Goal: Obtain resource: Download file/media

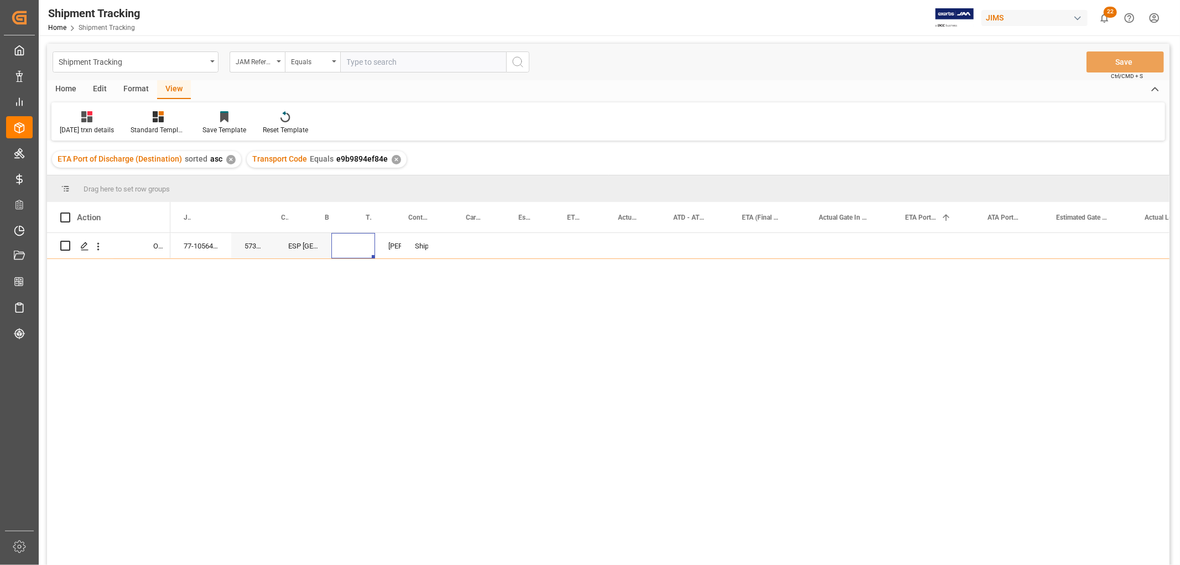
scroll to position [0, 161]
click at [279, 277] on div "Shipping instructions sent Shyamala Mantha ESP USA 573089 77-10564-US" at bounding box center [669, 402] width 999 height 339
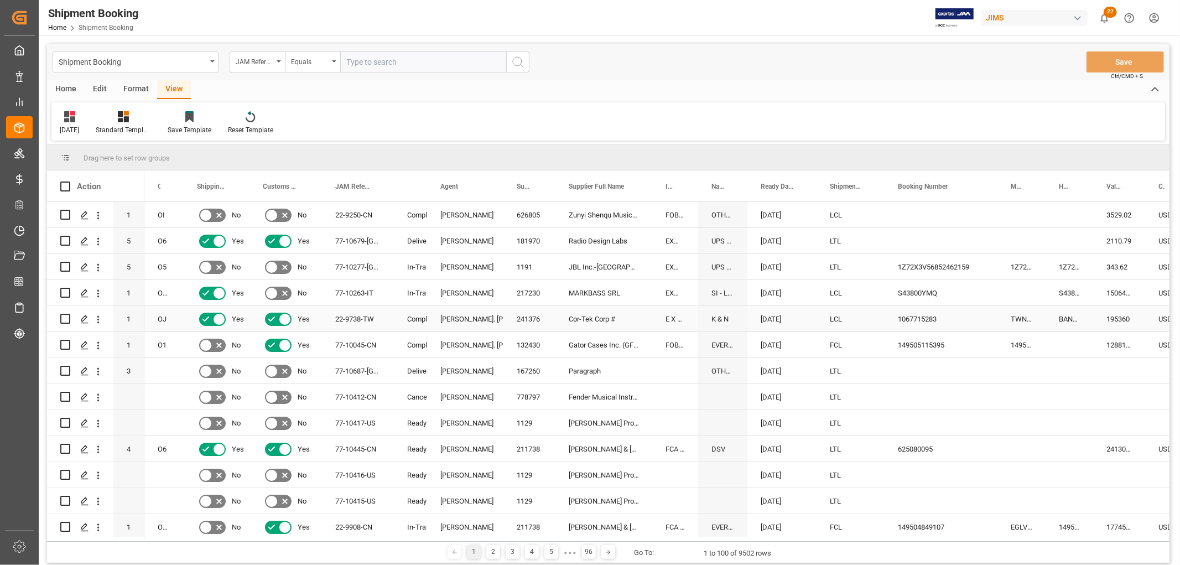
click at [465, 318] on div "[PERSON_NAME]. [PERSON_NAME]" at bounding box center [465, 318] width 50 height 25
click at [450, 183] on span "Agent" at bounding box center [449, 187] width 18 height 8
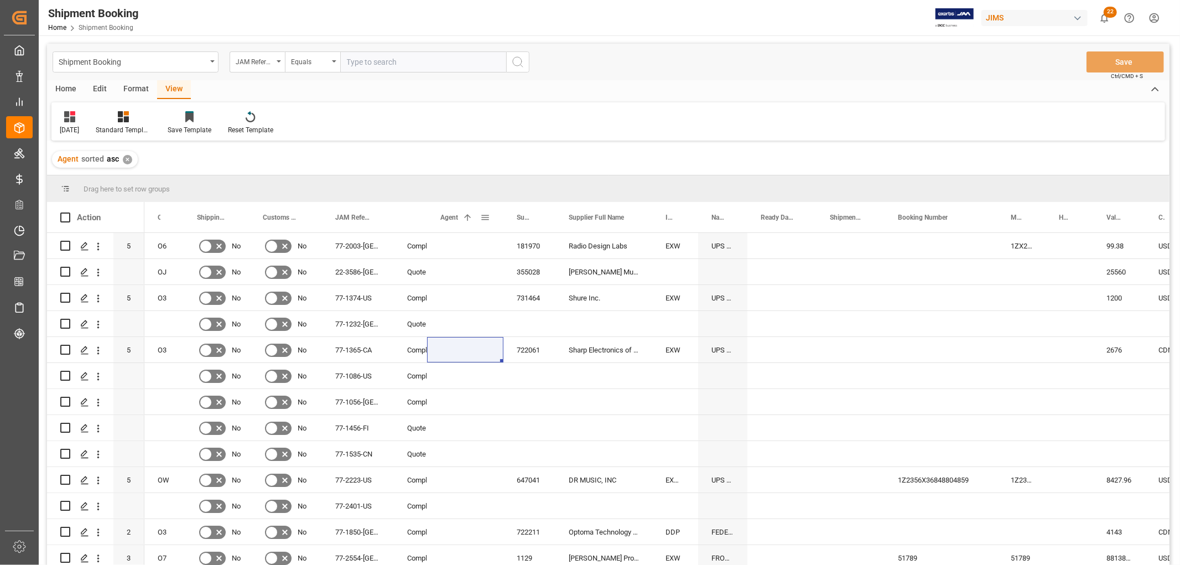
click at [482, 217] on span at bounding box center [485, 217] width 10 height 10
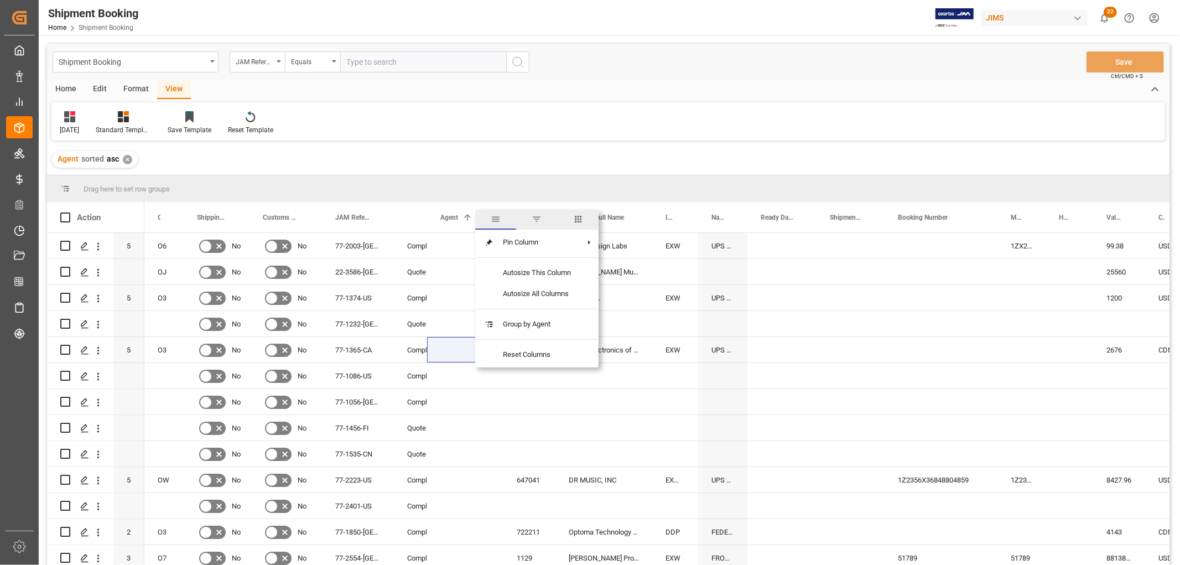
click at [538, 216] on span "filter" at bounding box center [536, 219] width 10 height 10
type input "[PERSON_NAME]. [PERSON_NAME]"
click at [543, 308] on button "Apply" at bounding box center [550, 311] width 20 height 11
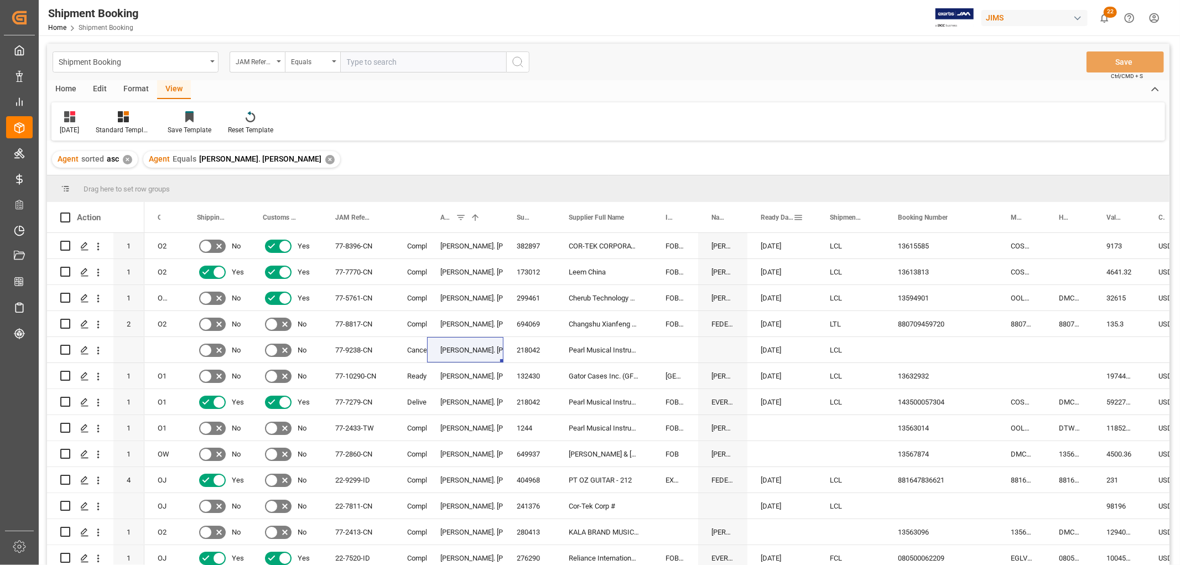
click at [799, 216] on span at bounding box center [798, 217] width 10 height 10
click at [898, 249] on span "Filtering operator" at bounding box center [898, 249] width 10 height 10
click at [820, 304] on span "Greater than" at bounding box center [816, 302] width 39 height 8
click at [898, 273] on input "date" at bounding box center [849, 277] width 108 height 22
type input "2025-07-01"
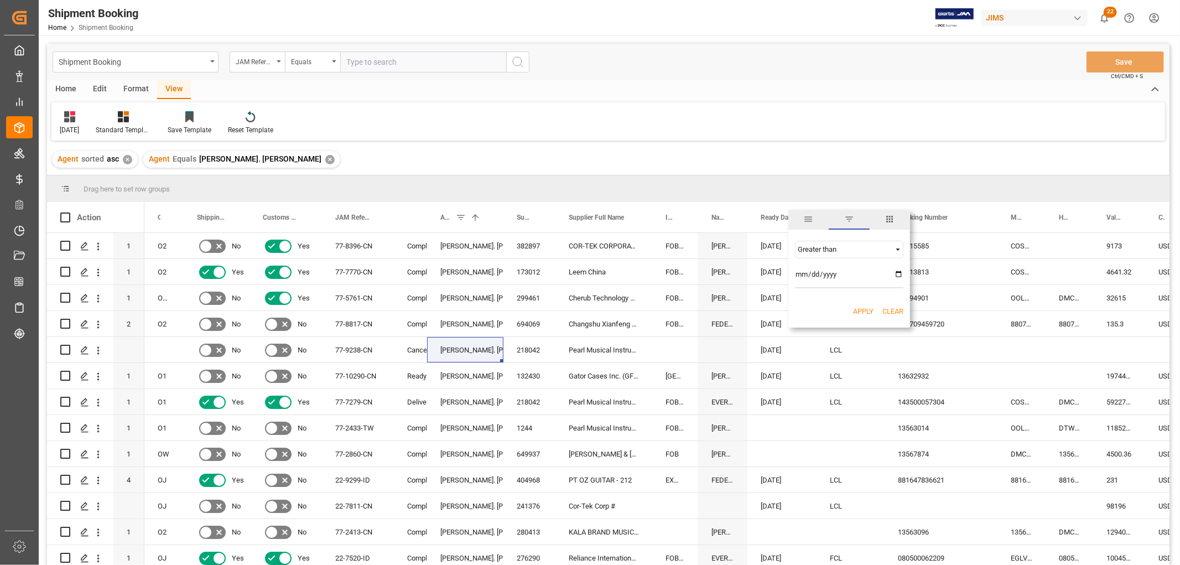
click at [860, 307] on button "Apply" at bounding box center [863, 311] width 20 height 11
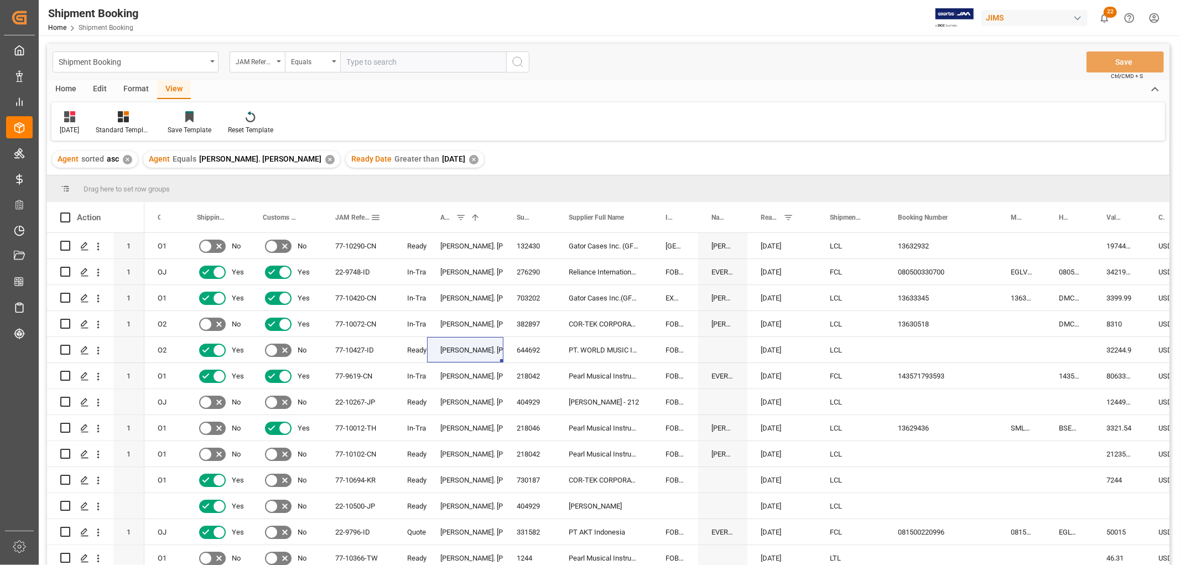
click at [375, 213] on span at bounding box center [376, 217] width 10 height 10
click at [356, 213] on span "JAM Reference Number" at bounding box center [352, 217] width 35 height 8
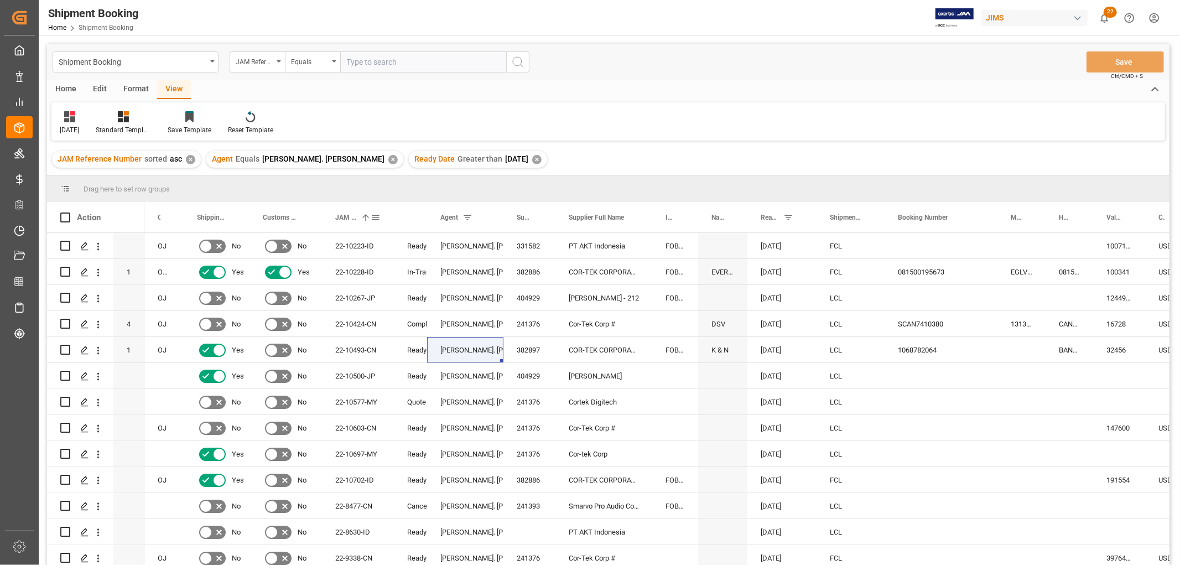
click at [361, 217] on span at bounding box center [366, 217] width 10 height 10
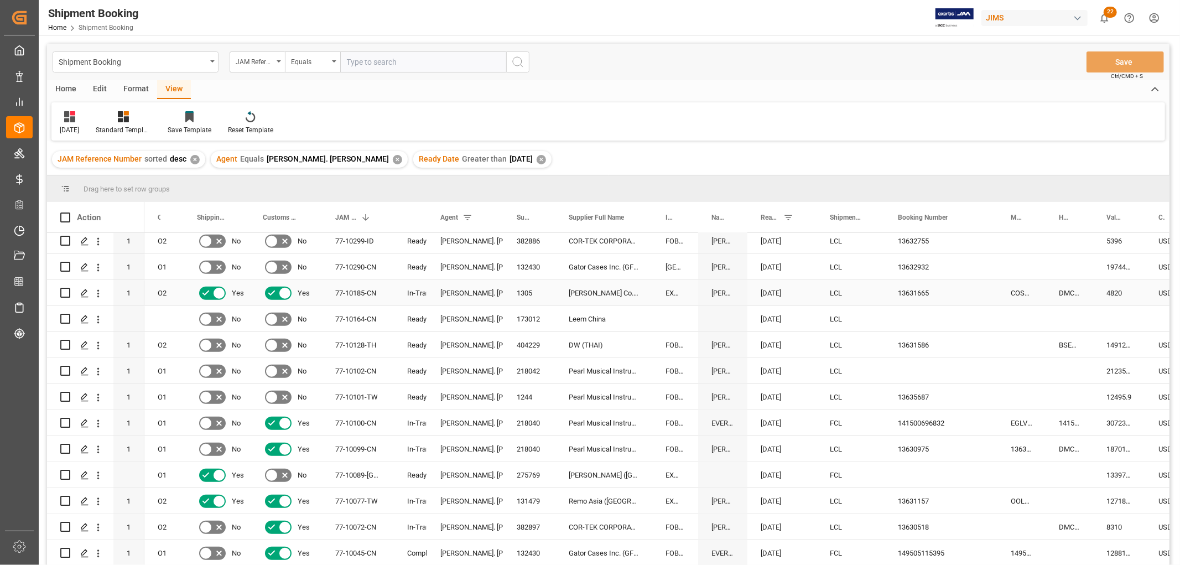
scroll to position [676, 0]
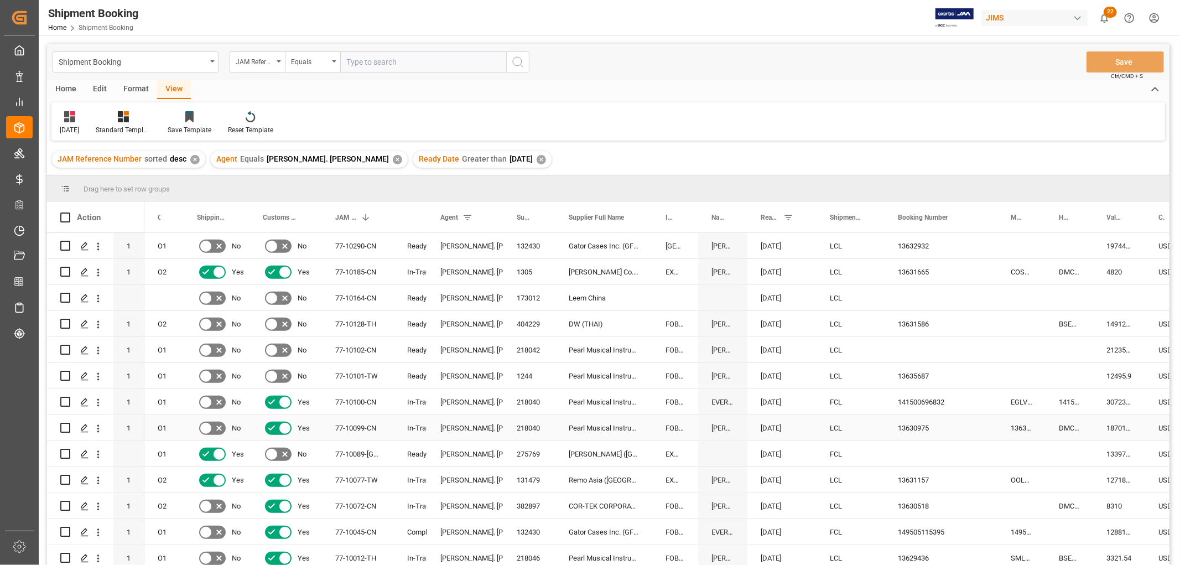
click at [855, 431] on div "LCL" at bounding box center [850, 427] width 41 height 25
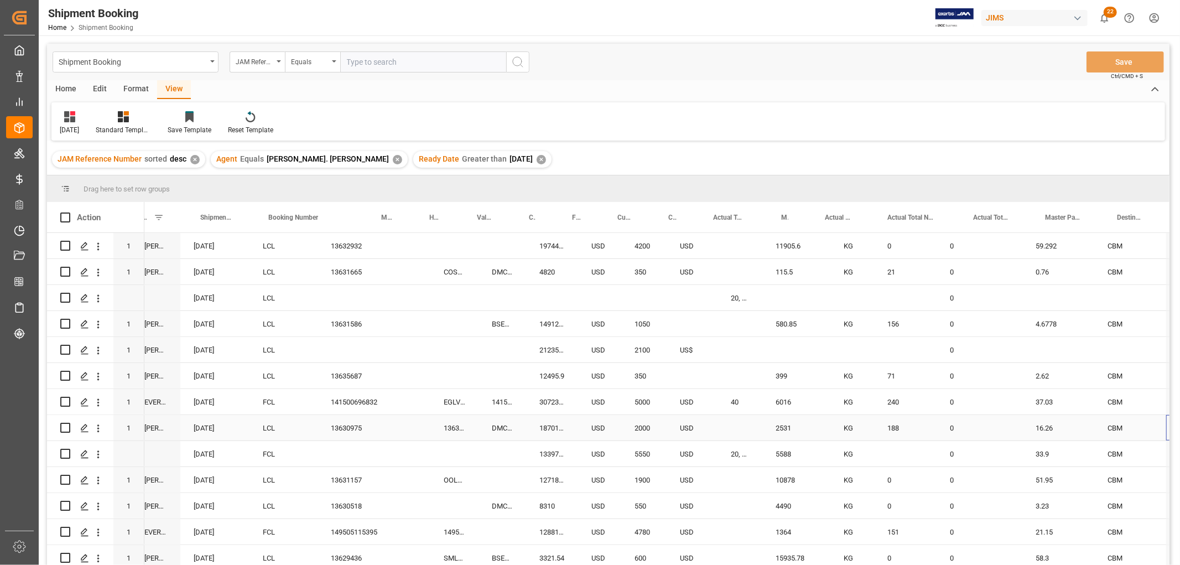
scroll to position [0, 0]
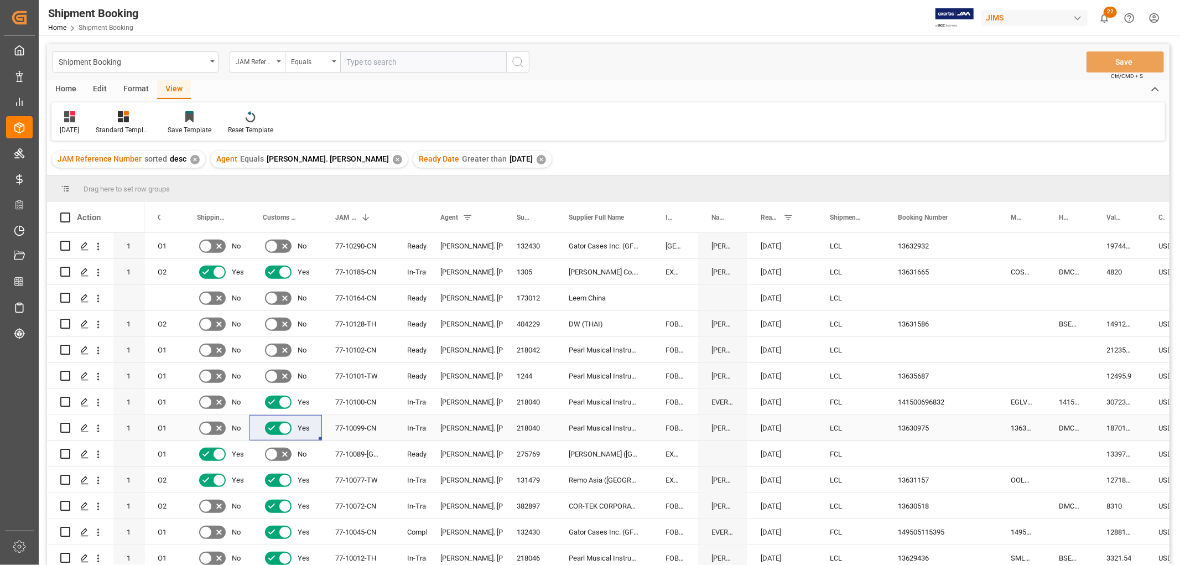
click at [1069, 426] on div "DMCNSY069499" at bounding box center [1069, 427] width 48 height 25
click at [903, 424] on div "13630975" at bounding box center [940, 427] width 113 height 25
click at [1073, 420] on div "DMCNSY069499" at bounding box center [1069, 427] width 48 height 25
click at [911, 428] on div "13630975" at bounding box center [940, 427] width 113 height 25
click at [338, 423] on div "77-10099-CN" at bounding box center [358, 427] width 72 height 25
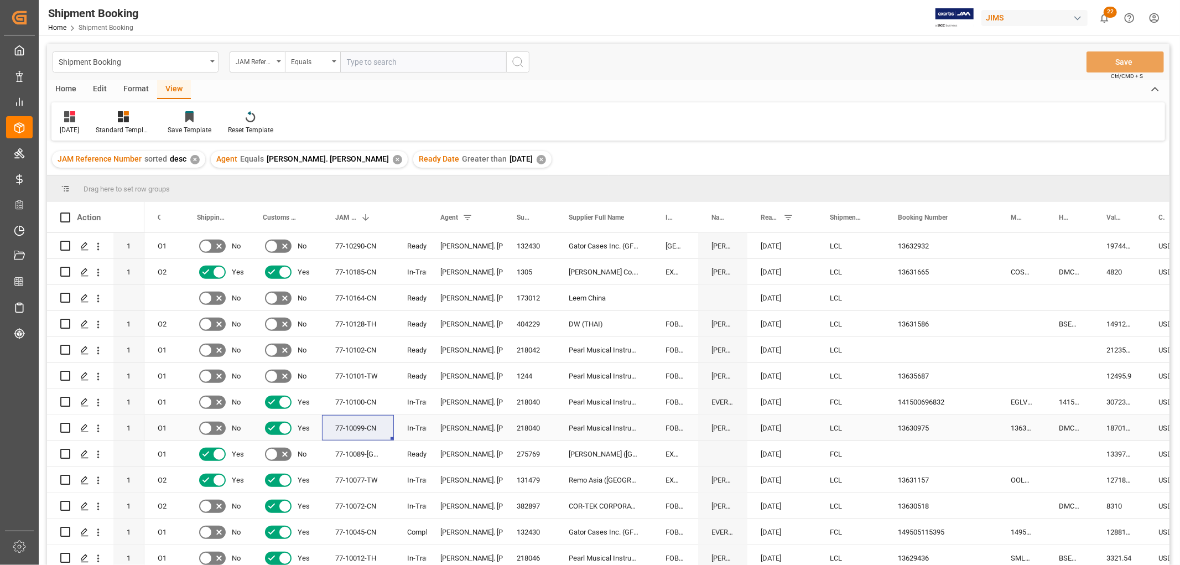
click at [601, 427] on div "Pearl Musical Instrument (Tianjin)" at bounding box center [603, 427] width 97 height 25
click at [530, 428] on div "218040" at bounding box center [529, 427] width 52 height 25
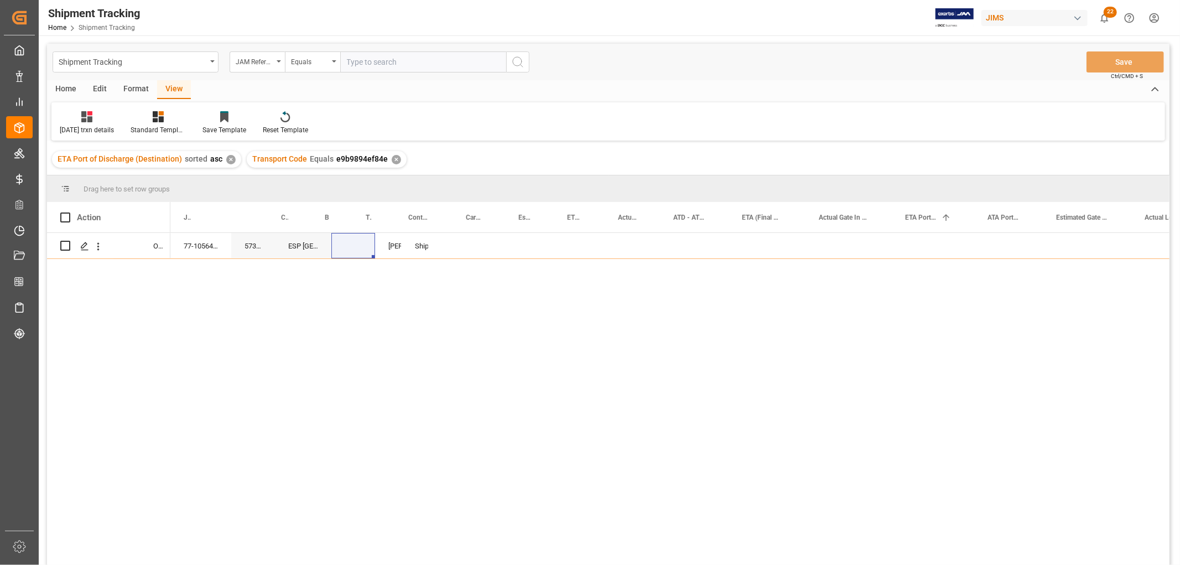
scroll to position [0, 161]
click at [217, 60] on div "Shipment Tracking" at bounding box center [136, 61] width 166 height 21
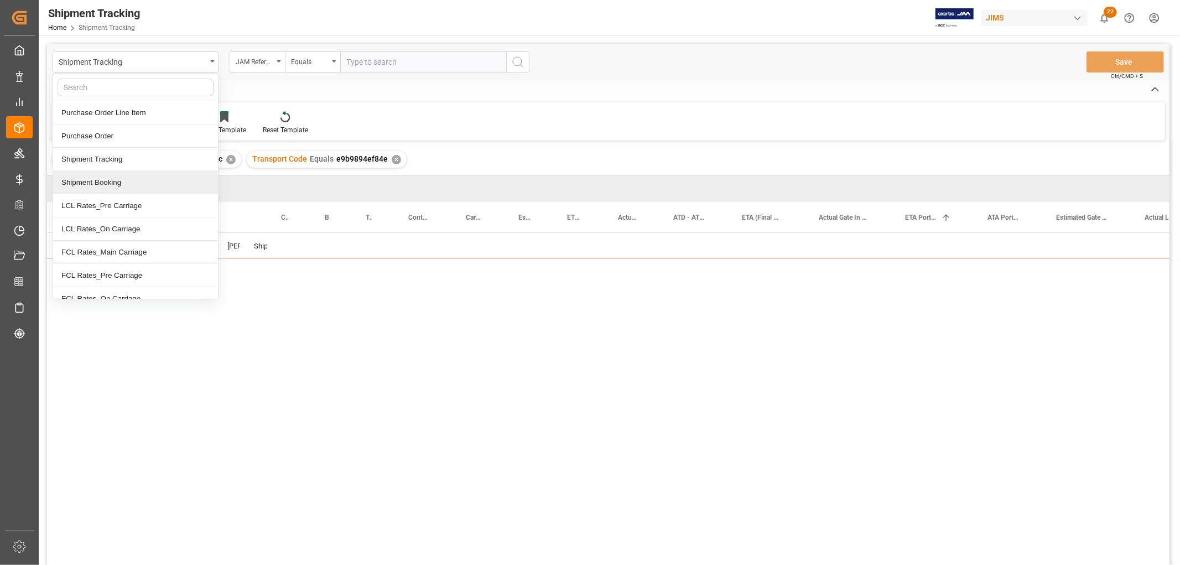
click at [115, 184] on div "Shipment Booking" at bounding box center [135, 182] width 165 height 23
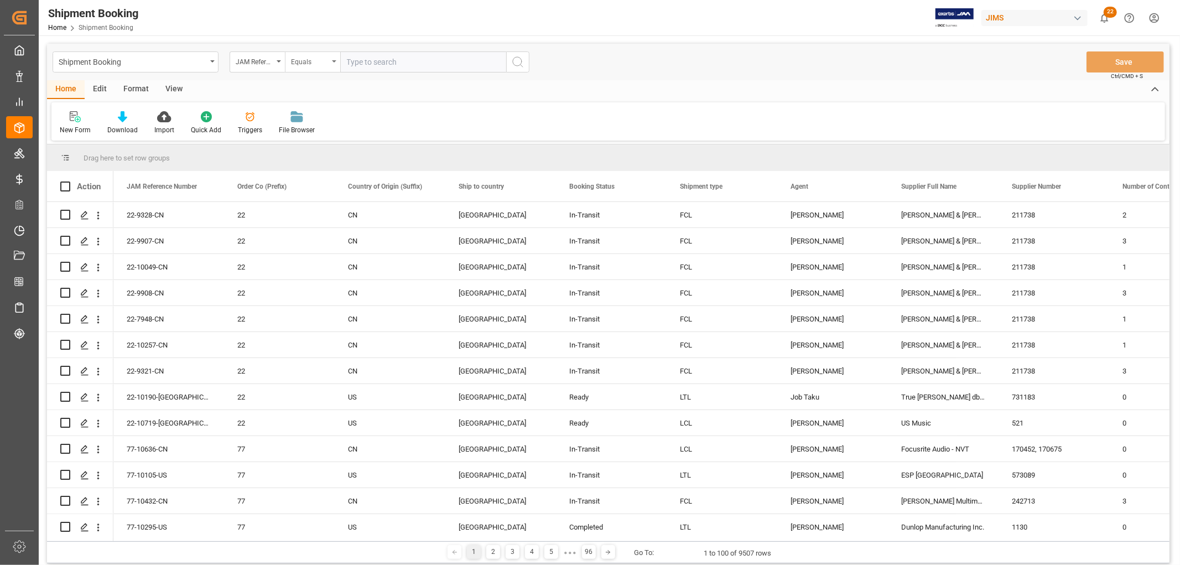
click at [336, 62] on div "Equals" at bounding box center [312, 61] width 55 height 21
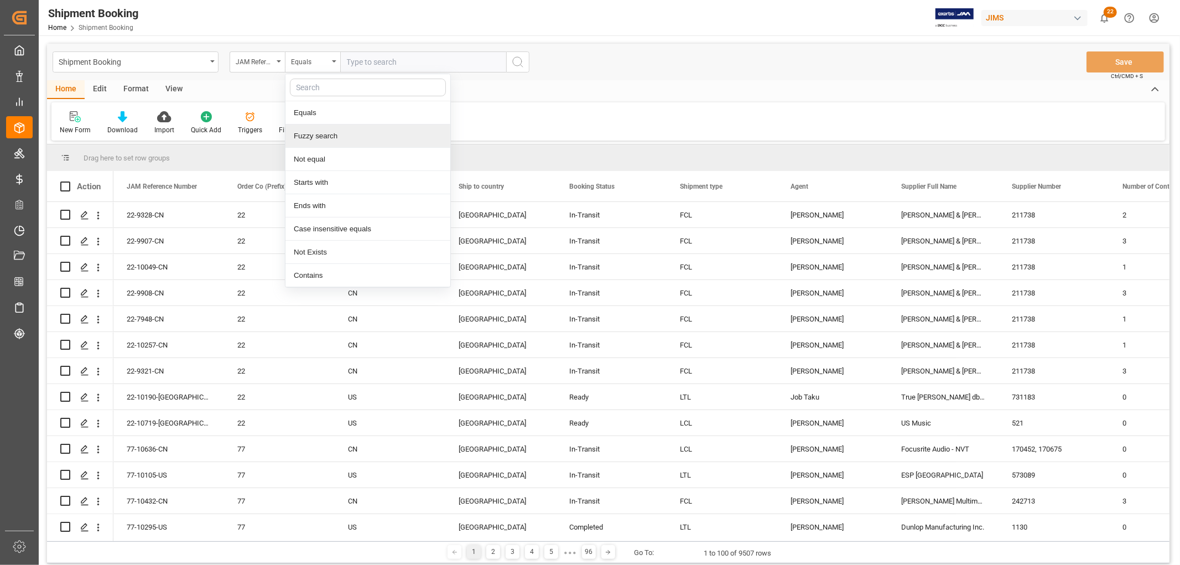
click at [335, 131] on div "Fuzzy search" at bounding box center [367, 135] width 165 height 23
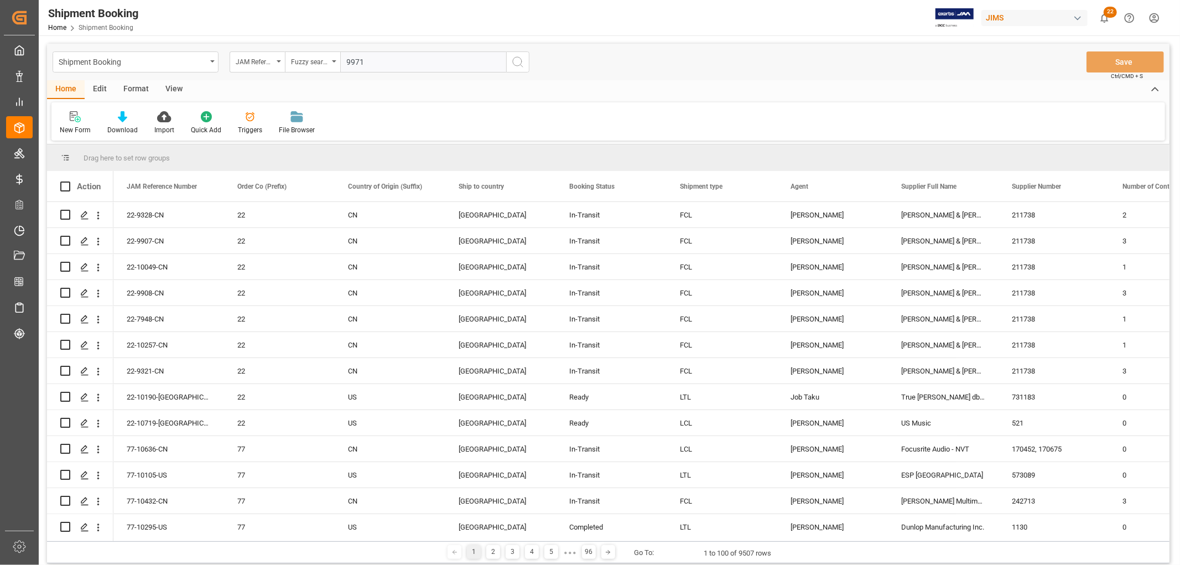
type input "9971"
click at [519, 61] on icon "search button" at bounding box center [517, 61] width 13 height 13
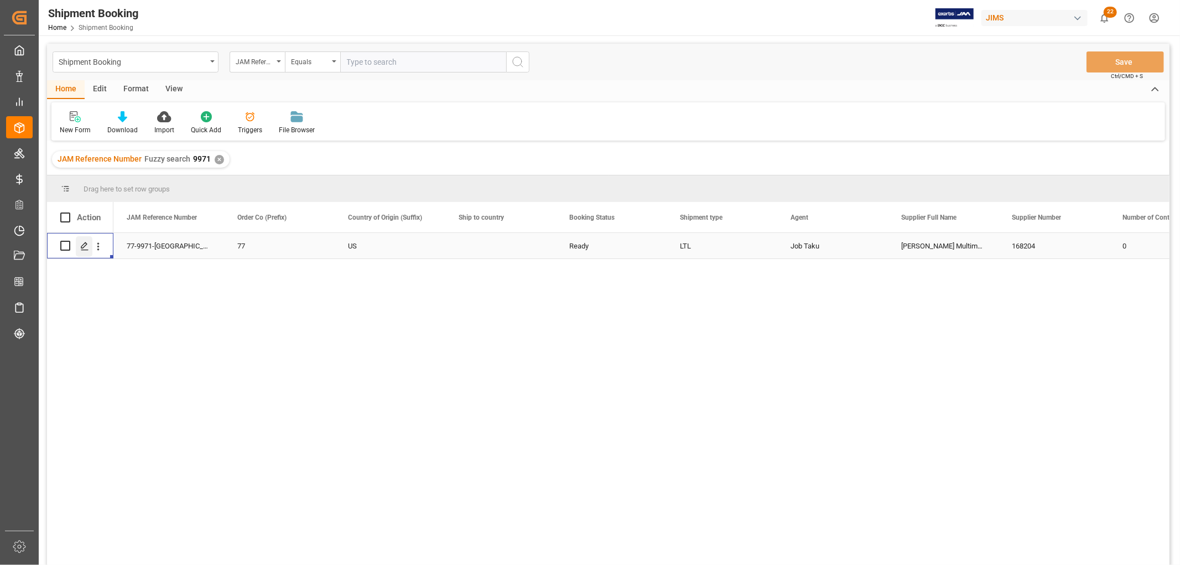
click at [86, 246] on icon "Press SPACE to select this row." at bounding box center [84, 246] width 9 height 9
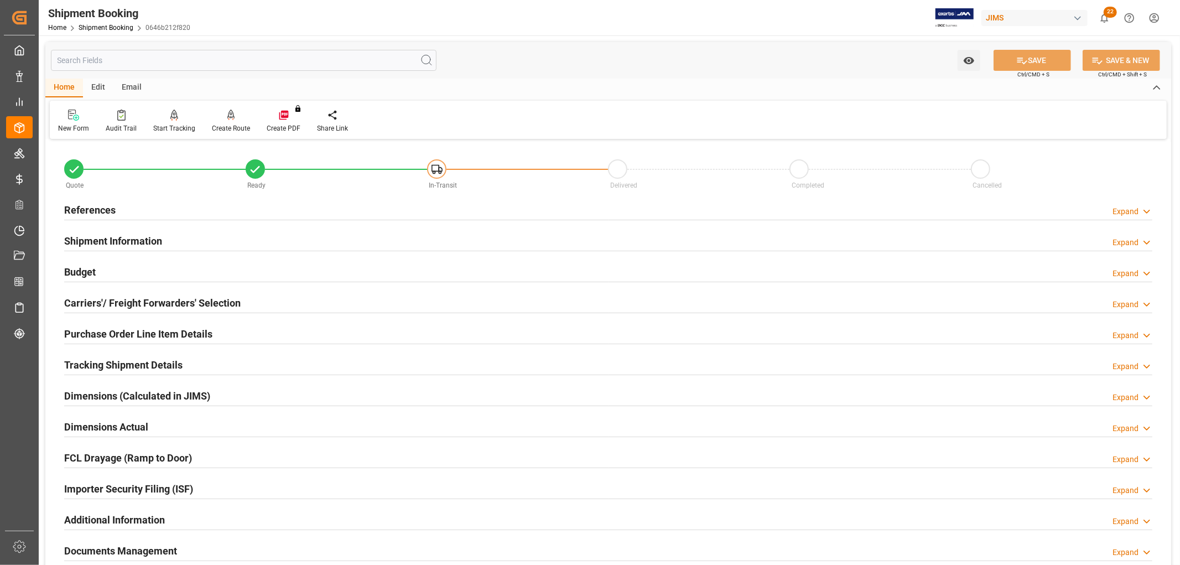
click at [101, 299] on h2 "Carriers'/ Freight Forwarders' Selection" at bounding box center [152, 302] width 176 height 15
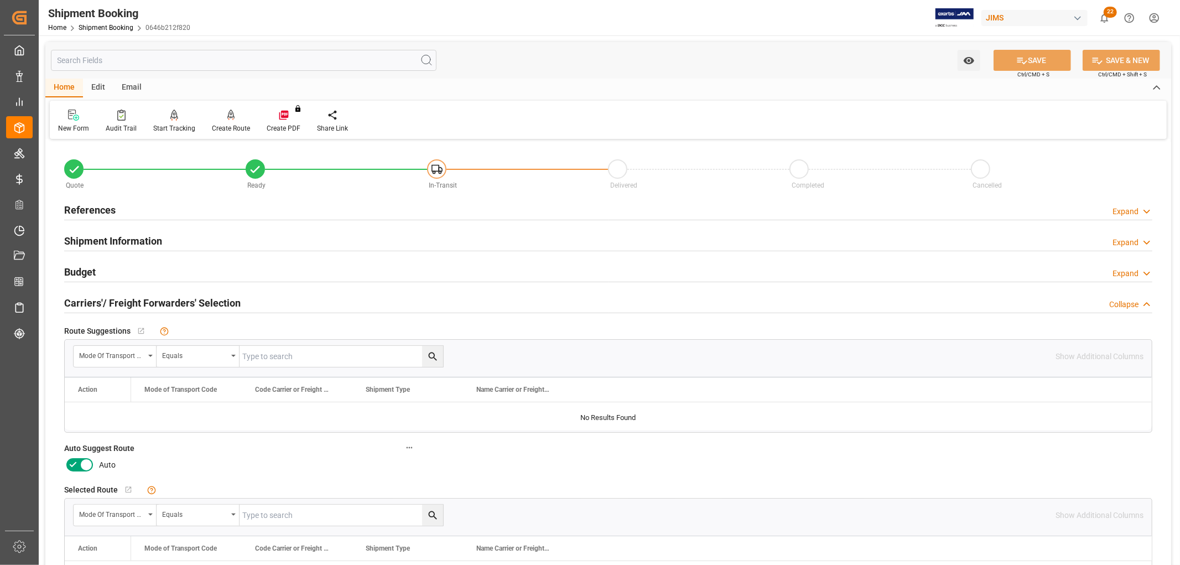
click at [101, 299] on h2 "Carriers'/ Freight Forwarders' Selection" at bounding box center [152, 302] width 176 height 15
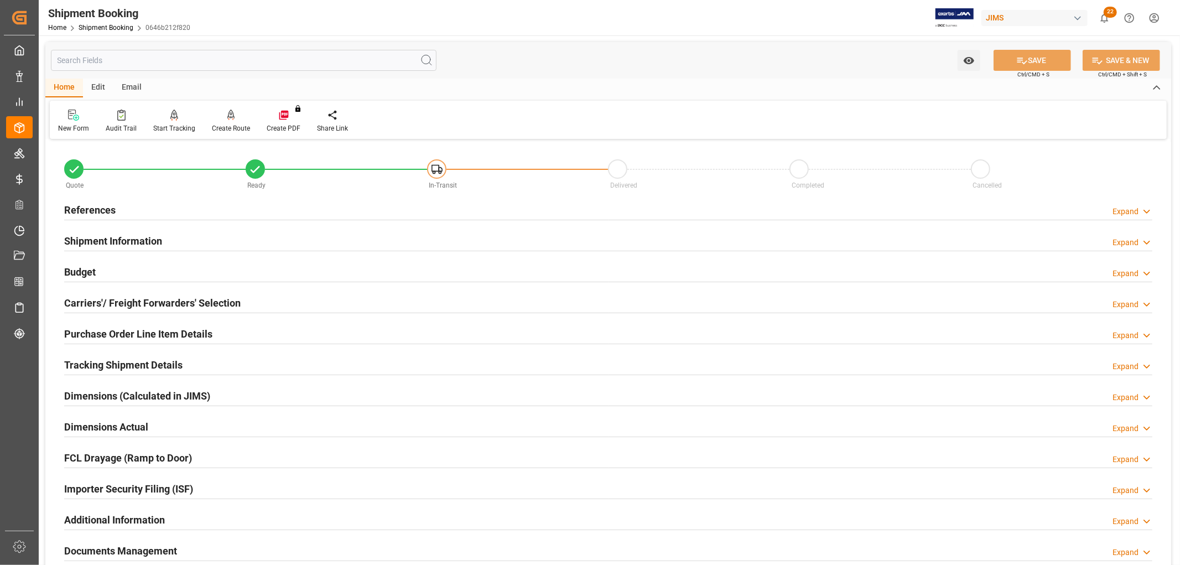
click at [91, 237] on h2 "Shipment Information" at bounding box center [113, 240] width 98 height 15
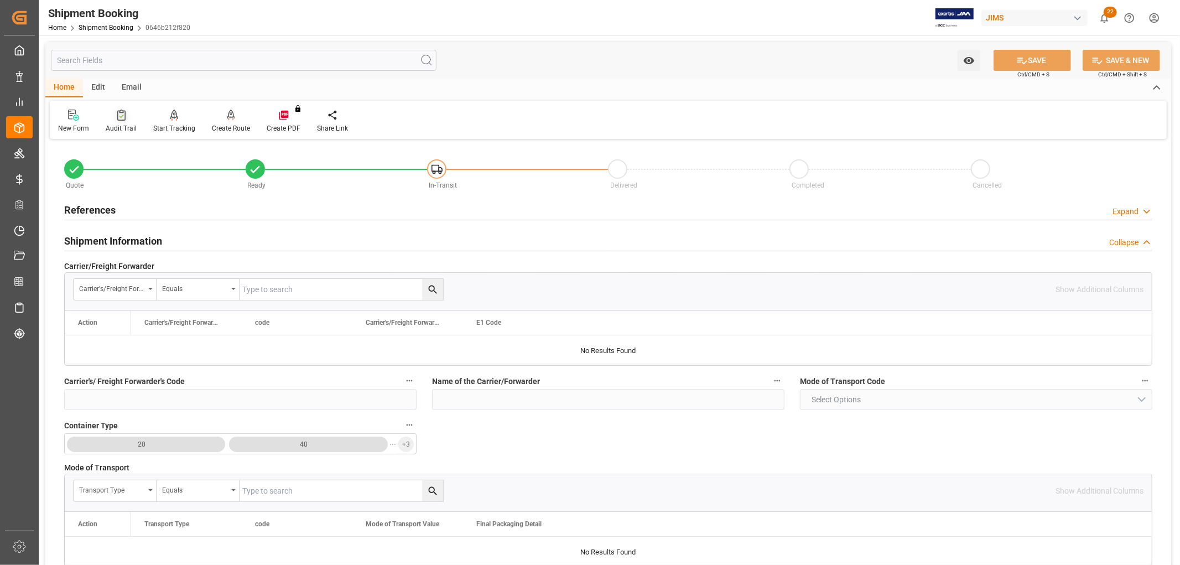
click at [115, 128] on div "Audit Trail" at bounding box center [121, 128] width 31 height 10
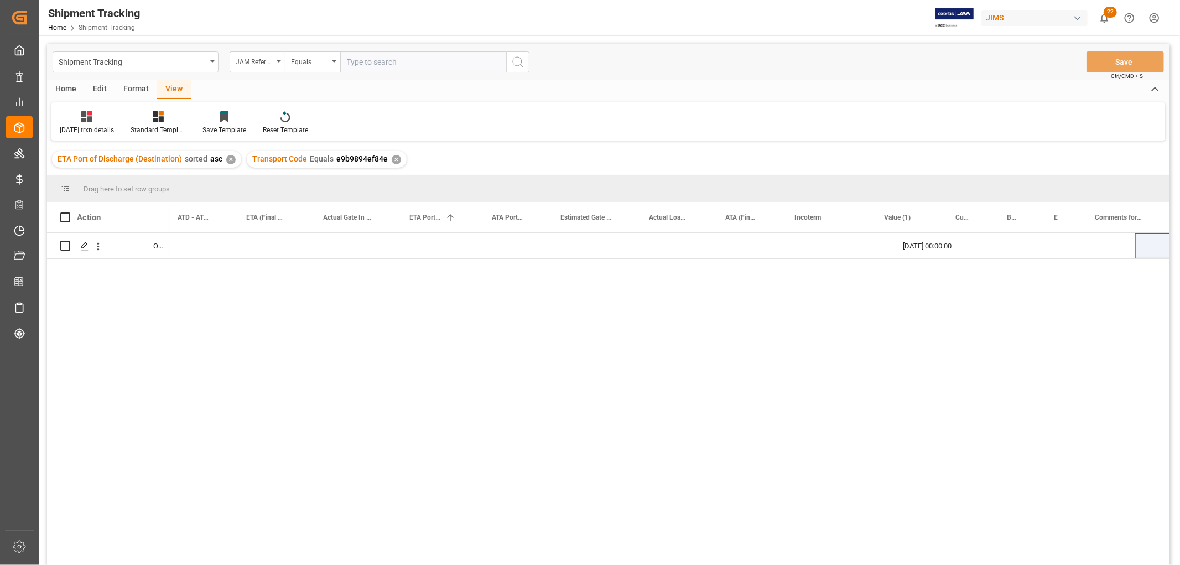
scroll to position [0, 656]
click at [394, 155] on div "✕" at bounding box center [396, 159] width 9 height 9
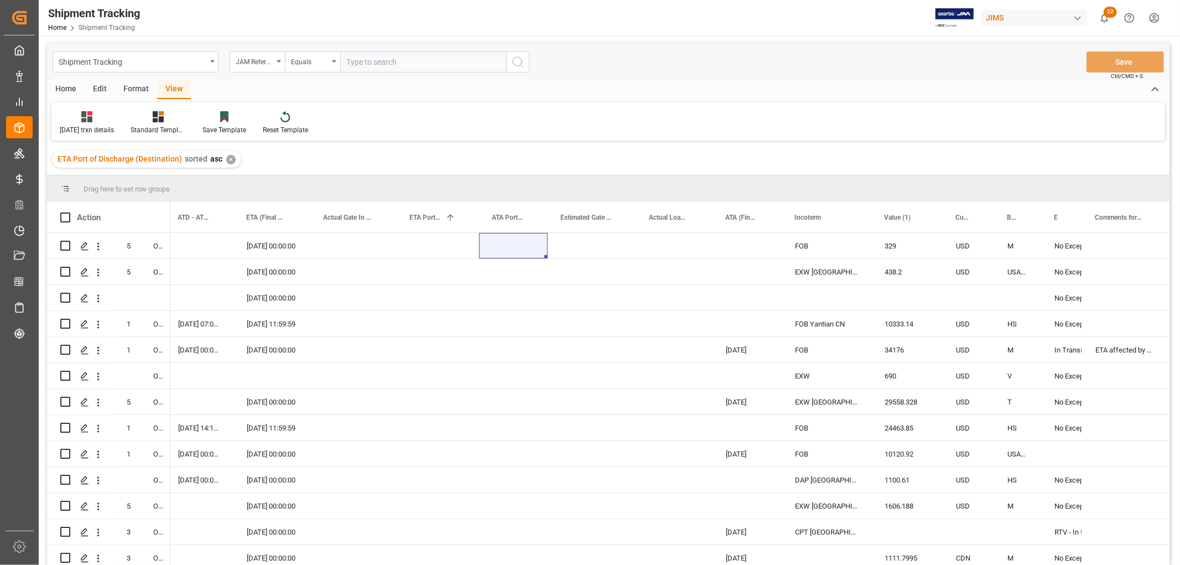
click at [231, 161] on div "✕" at bounding box center [230, 159] width 9 height 9
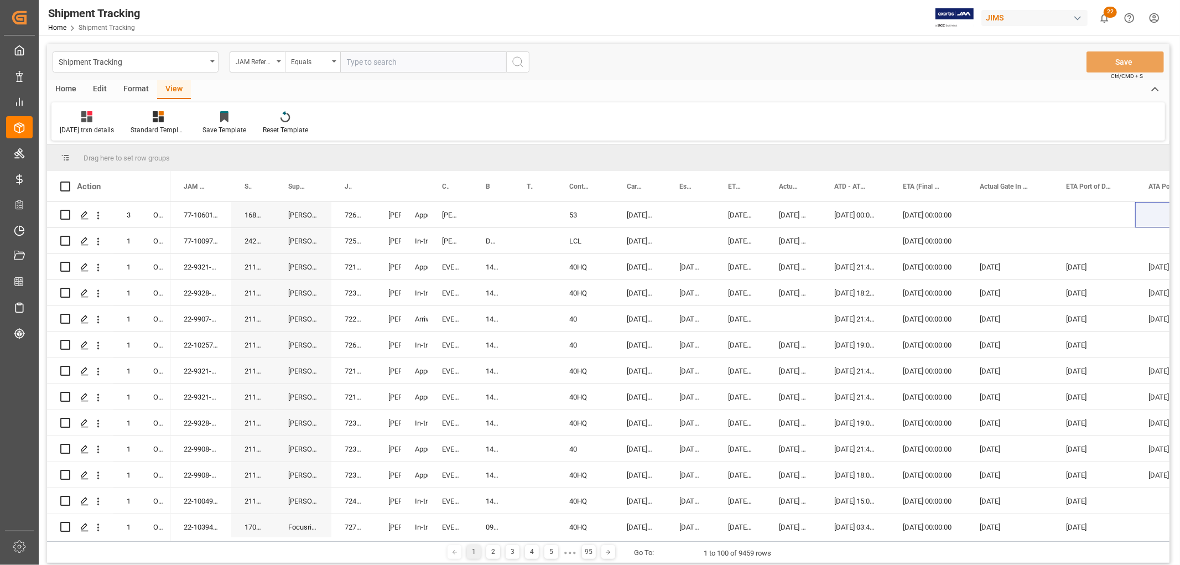
click at [169, 85] on div "View" at bounding box center [174, 89] width 34 height 19
click at [78, 126] on div "June 2025 trxn details" at bounding box center [87, 130] width 54 height 10
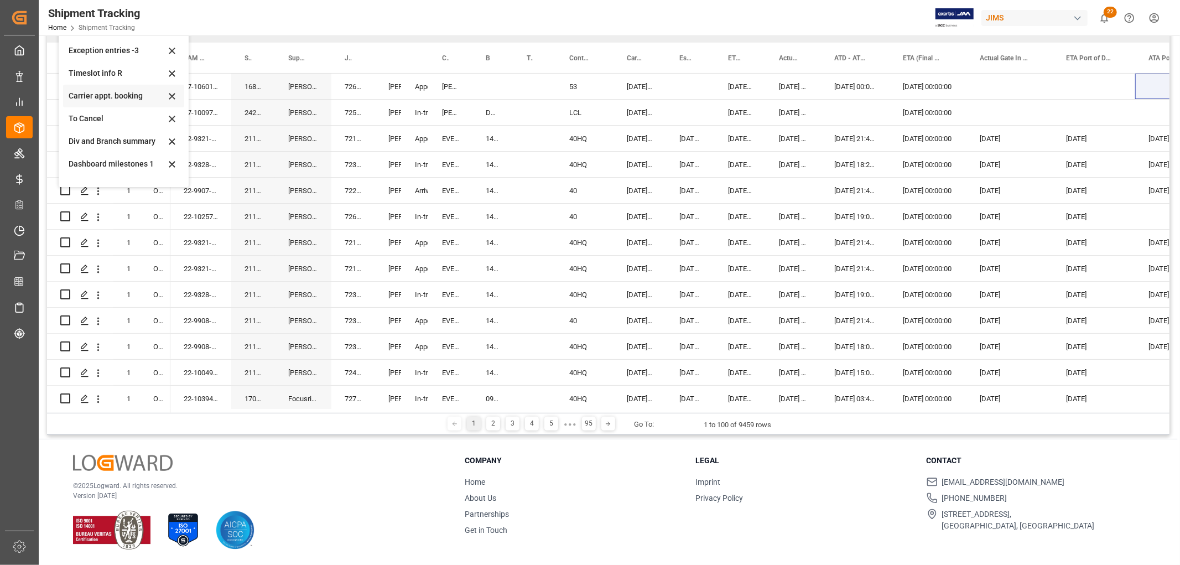
scroll to position [106, 0]
click at [84, 171] on div "Ocean Template Tracking Details- Container split" at bounding box center [117, 172] width 97 height 12
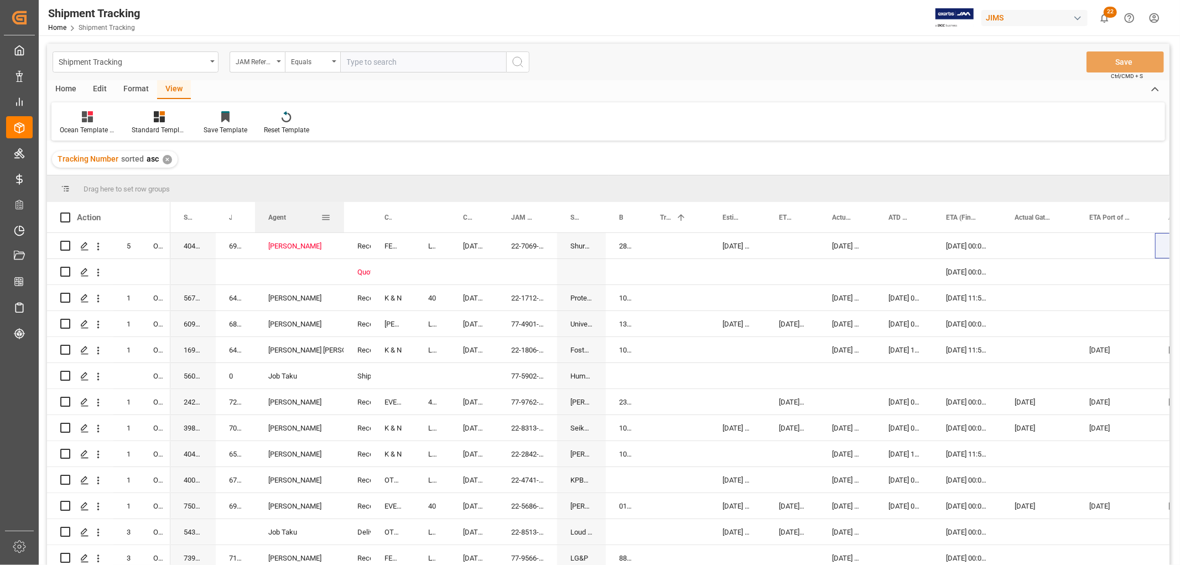
drag, startPoint x: 280, startPoint y: 217, endPoint x: 343, endPoint y: 230, distance: 63.7
click at [343, 230] on div at bounding box center [344, 217] width 4 height 30
click at [280, 215] on span "Agent" at bounding box center [277, 217] width 18 height 8
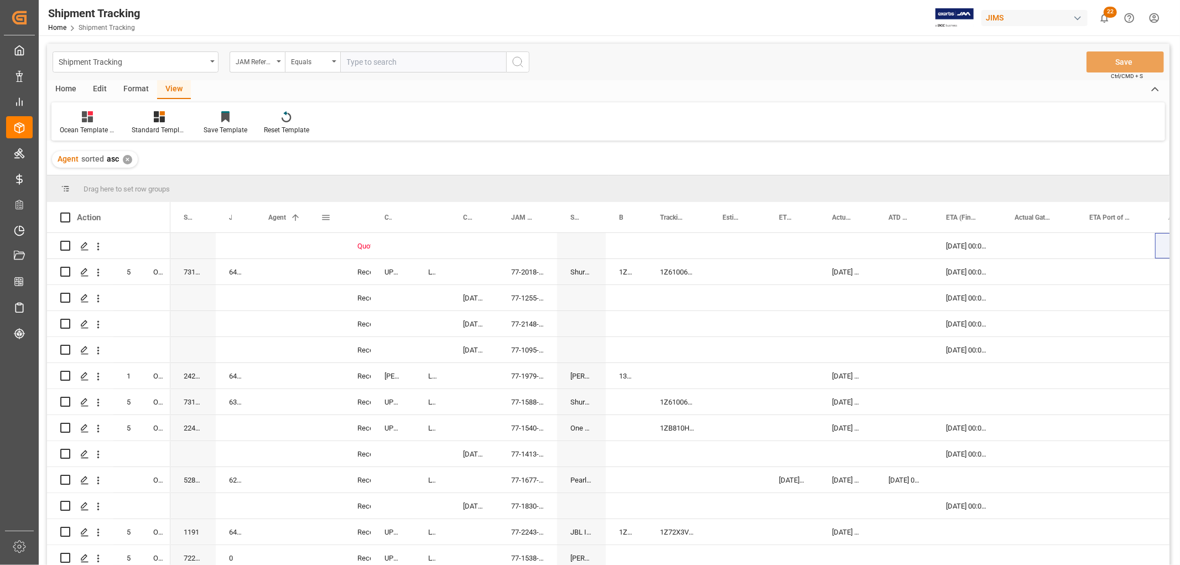
click at [280, 213] on span "Agent" at bounding box center [277, 217] width 18 height 8
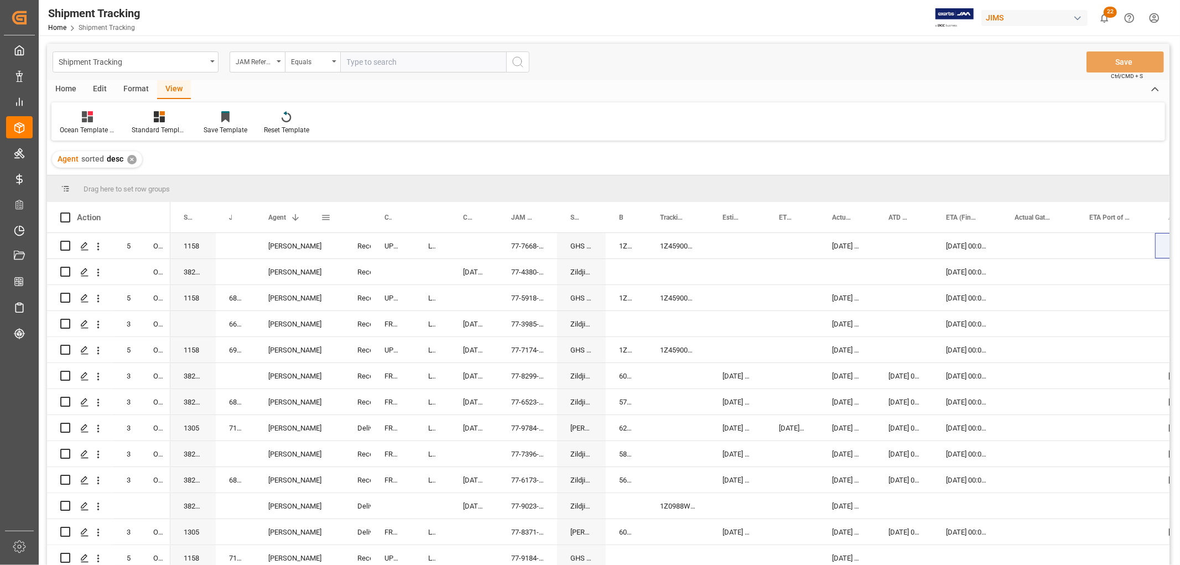
click at [280, 217] on span "Agent" at bounding box center [277, 217] width 18 height 8
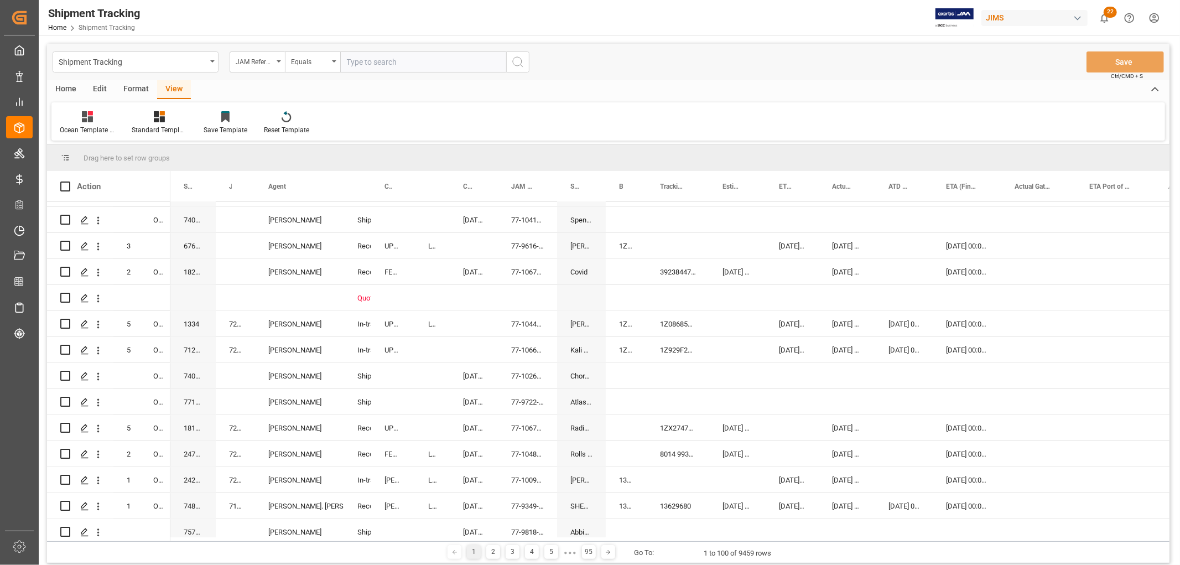
scroll to position [1106, 0]
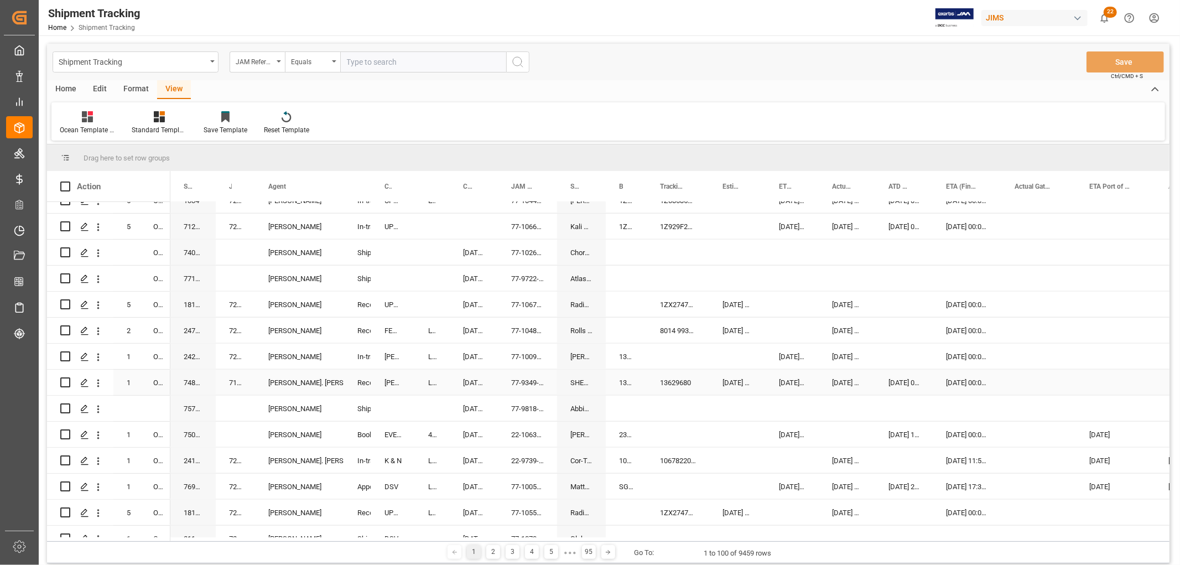
click at [293, 382] on div "[PERSON_NAME]. [PERSON_NAME]" at bounding box center [299, 382] width 62 height 25
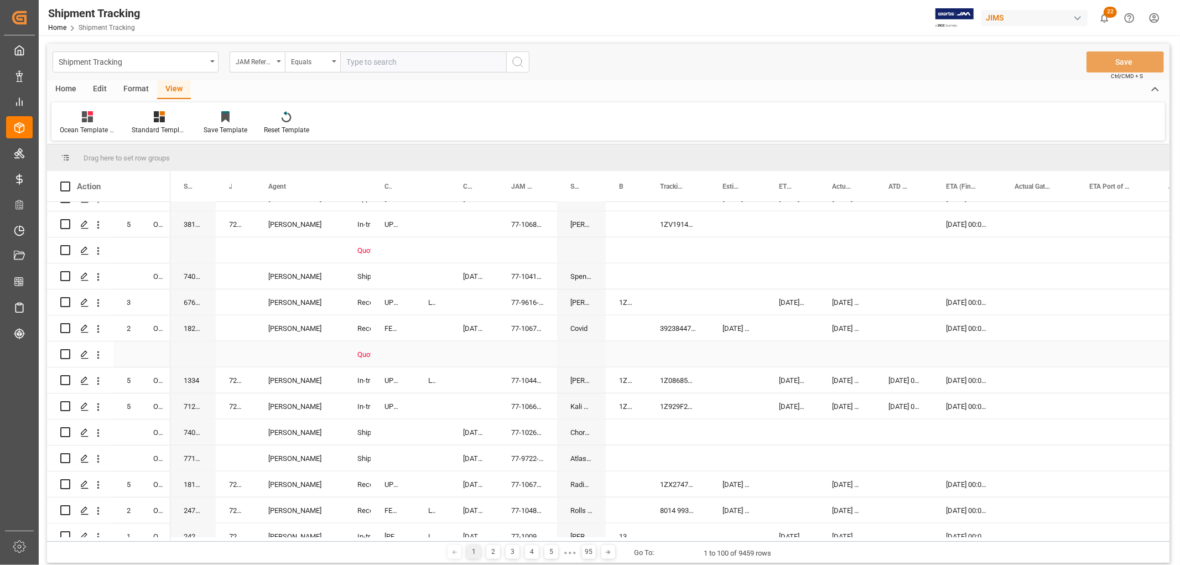
scroll to position [921, 0]
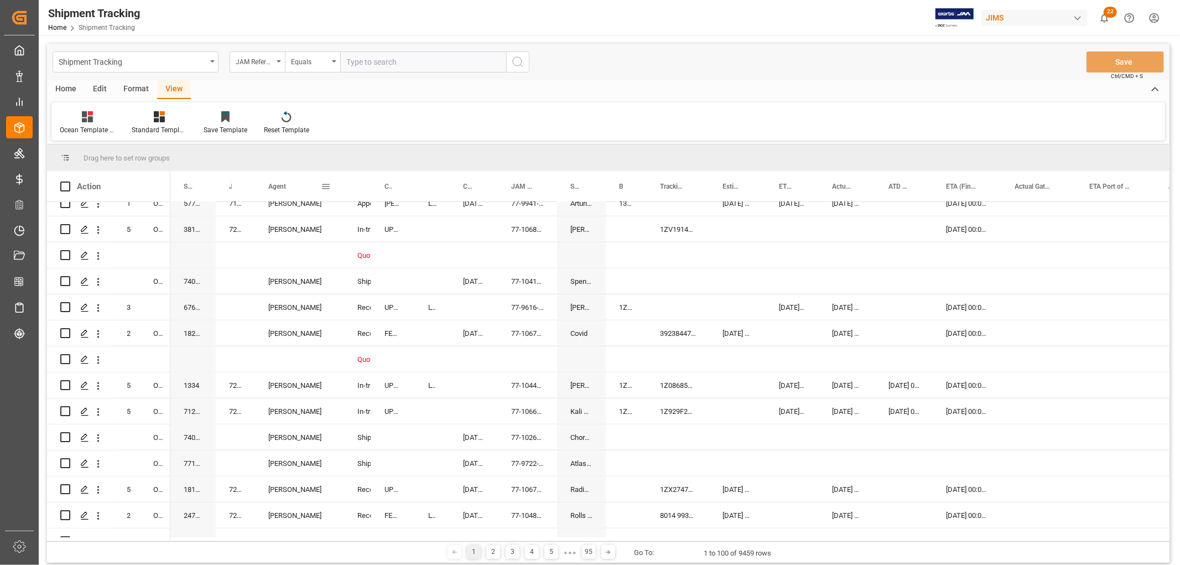
click at [325, 185] on span at bounding box center [326, 186] width 10 height 10
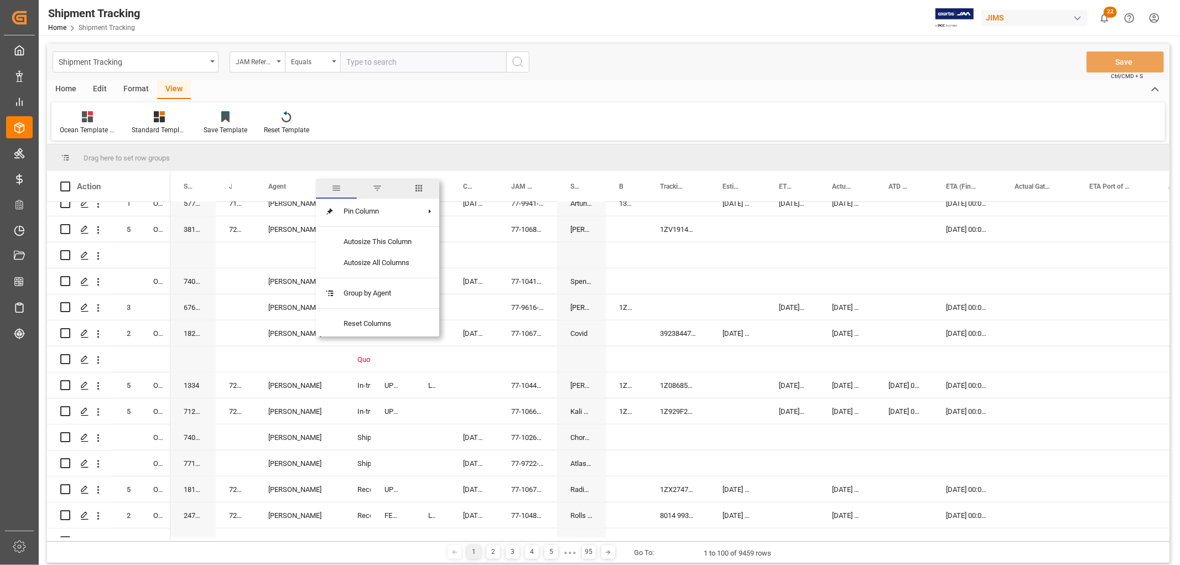
click at [378, 186] on span "filter" at bounding box center [377, 188] width 10 height 10
type input "Lynne St. Jacques"
click at [381, 275] on button "Apply" at bounding box center [391, 280] width 20 height 11
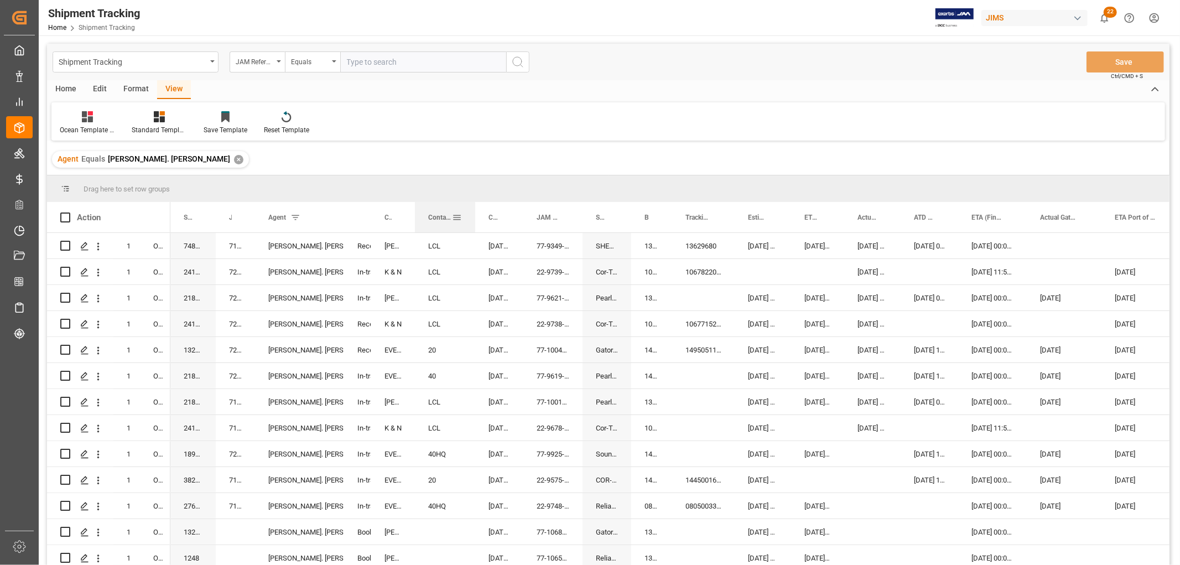
drag, startPoint x: 447, startPoint y: 212, endPoint x: 472, endPoint y: 223, distance: 27.7
click at [473, 223] on div at bounding box center [475, 217] width 4 height 30
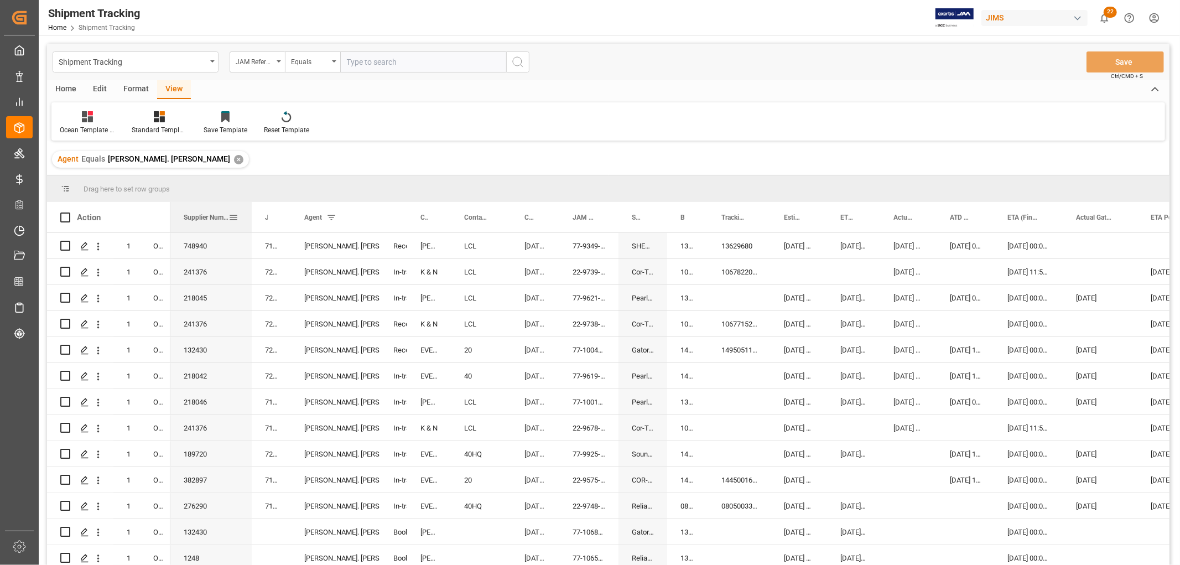
drag, startPoint x: 214, startPoint y: 212, endPoint x: 250, endPoint y: 230, distance: 40.3
click at [250, 230] on div at bounding box center [251, 217] width 4 height 30
click at [233, 218] on span at bounding box center [233, 217] width 10 height 10
type input "218040"
click at [291, 309] on button "Apply" at bounding box center [298, 311] width 20 height 11
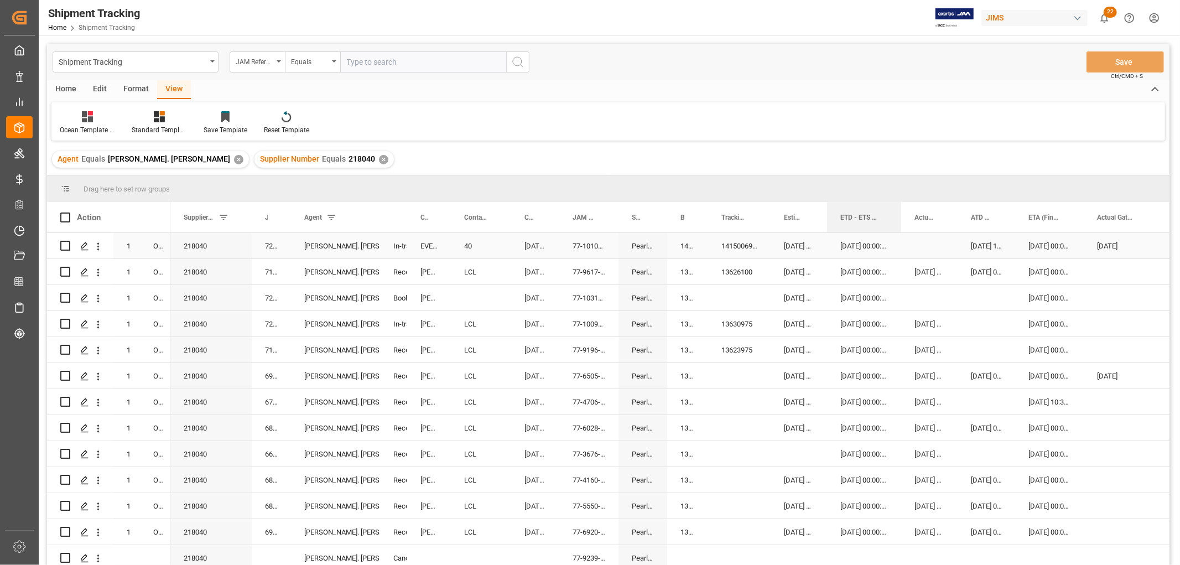
drag, startPoint x: 878, startPoint y: 218, endPoint x: 899, endPoint y: 236, distance: 27.8
click at [899, 236] on div "Action Mode of Transport Order Type Supplier Number 1" at bounding box center [608, 387] width 1122 height 370
click at [1064, 217] on span at bounding box center [1065, 217] width 10 height 10
click at [1157, 249] on span "Filtering operator" at bounding box center [1157, 249] width 10 height 10
click at [1087, 301] on span "Greater than" at bounding box center [1075, 302] width 39 height 8
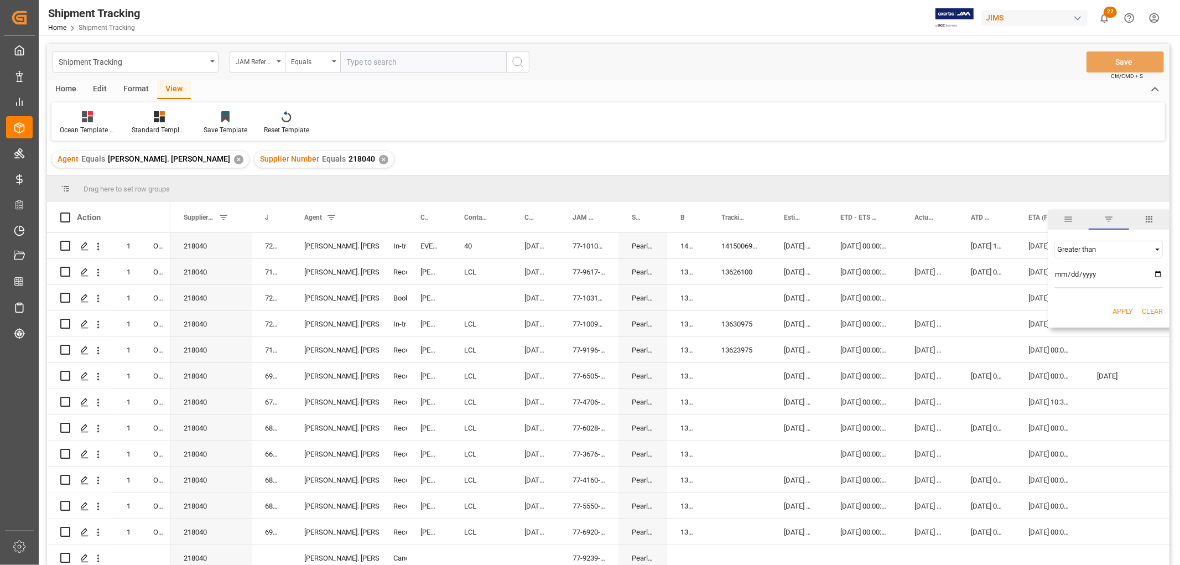
click at [1162, 274] on input "date" at bounding box center [1108, 277] width 108 height 22
type input "2025-07-01"
click at [1118, 312] on button "Apply" at bounding box center [1122, 311] width 20 height 11
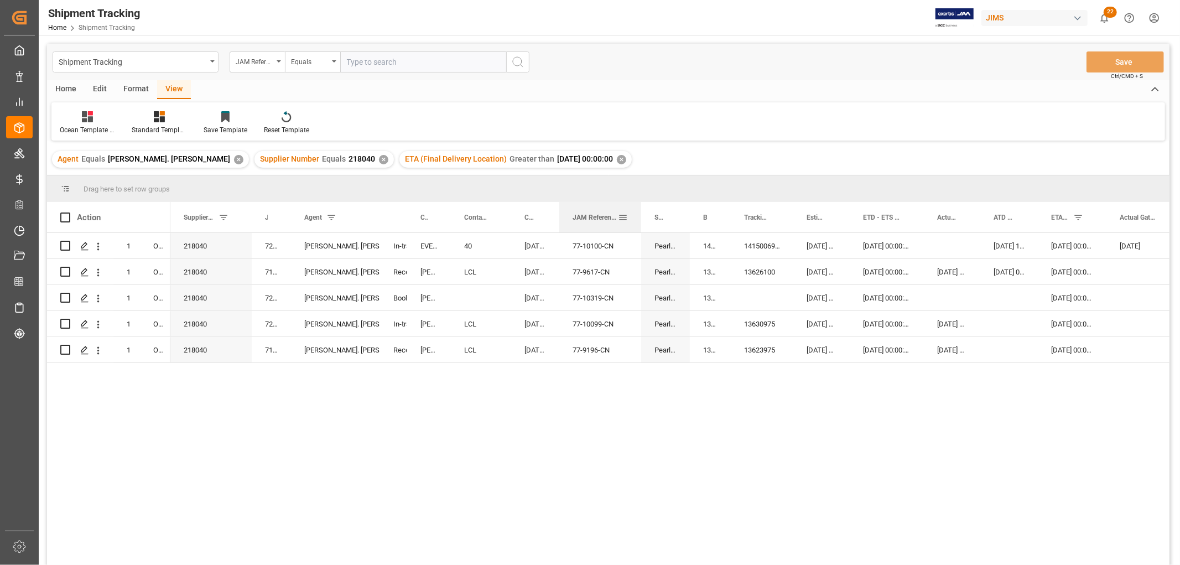
drag, startPoint x: 616, startPoint y: 207, endPoint x: 638, endPoint y: 216, distance: 24.3
click at [639, 216] on div at bounding box center [641, 217] width 4 height 30
click at [1022, 228] on div "ATD - ATS (Origin)" at bounding box center [1008, 217] width 31 height 30
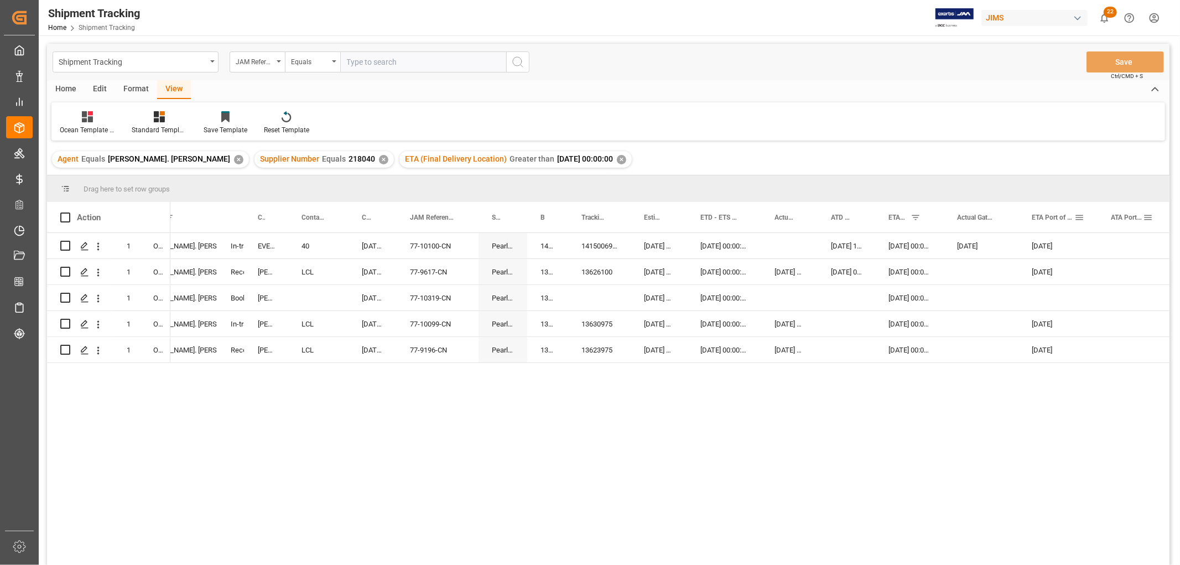
scroll to position [0, 251]
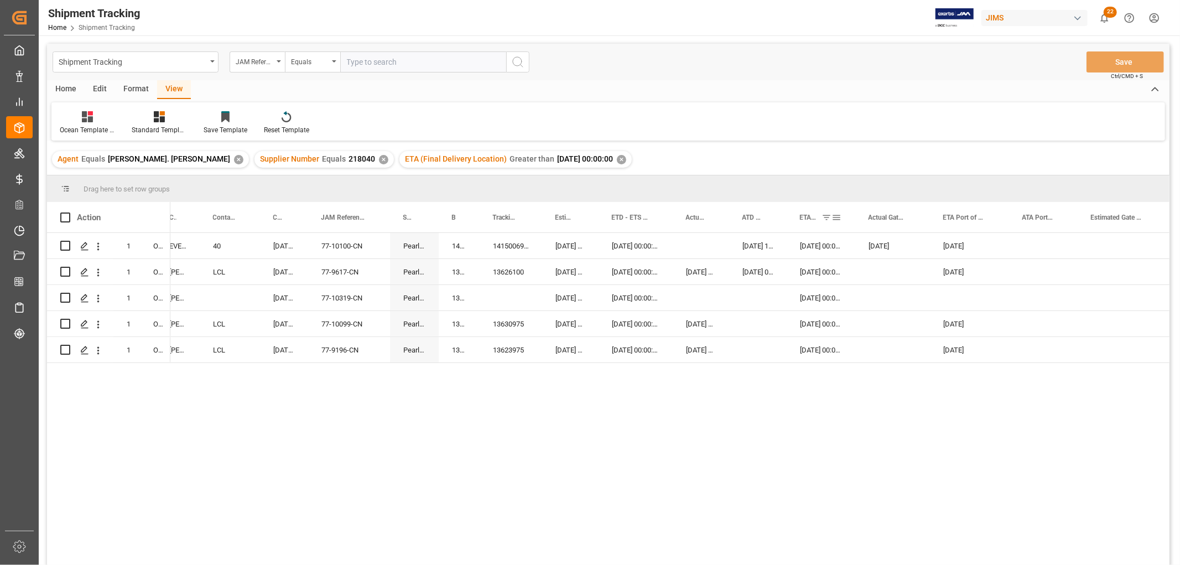
click at [834, 218] on span at bounding box center [837, 217] width 10 height 10
click at [935, 309] on button "Clear" at bounding box center [931, 311] width 21 height 11
click at [723, 313] on div "07-24-2025 00:00:00" at bounding box center [701, 323] width 56 height 25
drag, startPoint x: 852, startPoint y: 216, endPoint x: 865, endPoint y: 233, distance: 21.8
click at [865, 233] on div "Action Mode of Transport Order Type Agent 1" at bounding box center [608, 387] width 1122 height 370
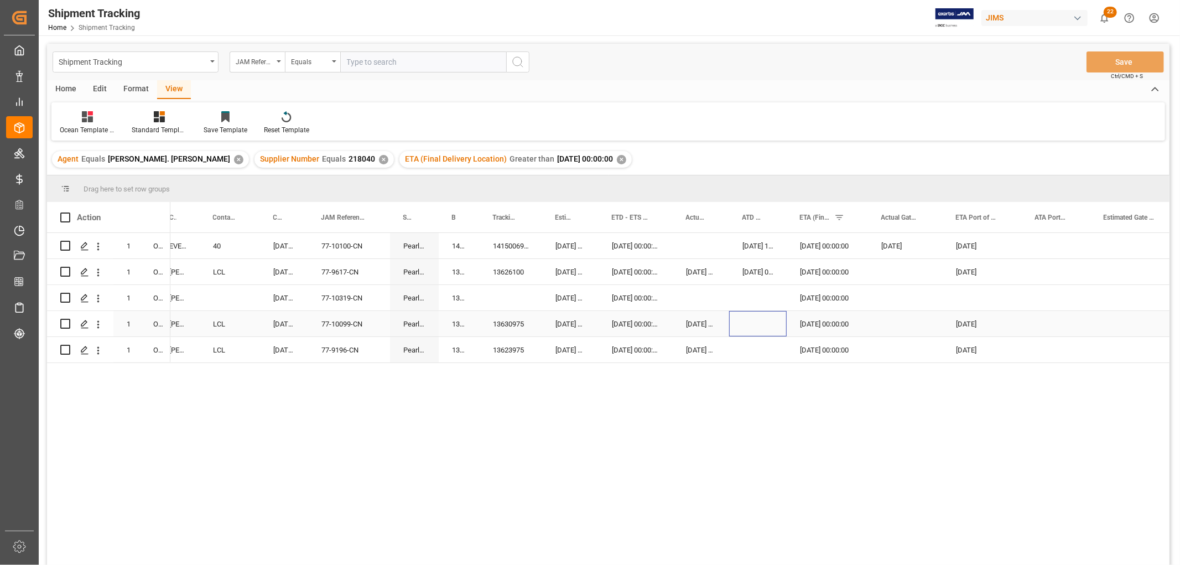
click at [765, 330] on div "Press SPACE to select this row." at bounding box center [758, 323] width 58 height 25
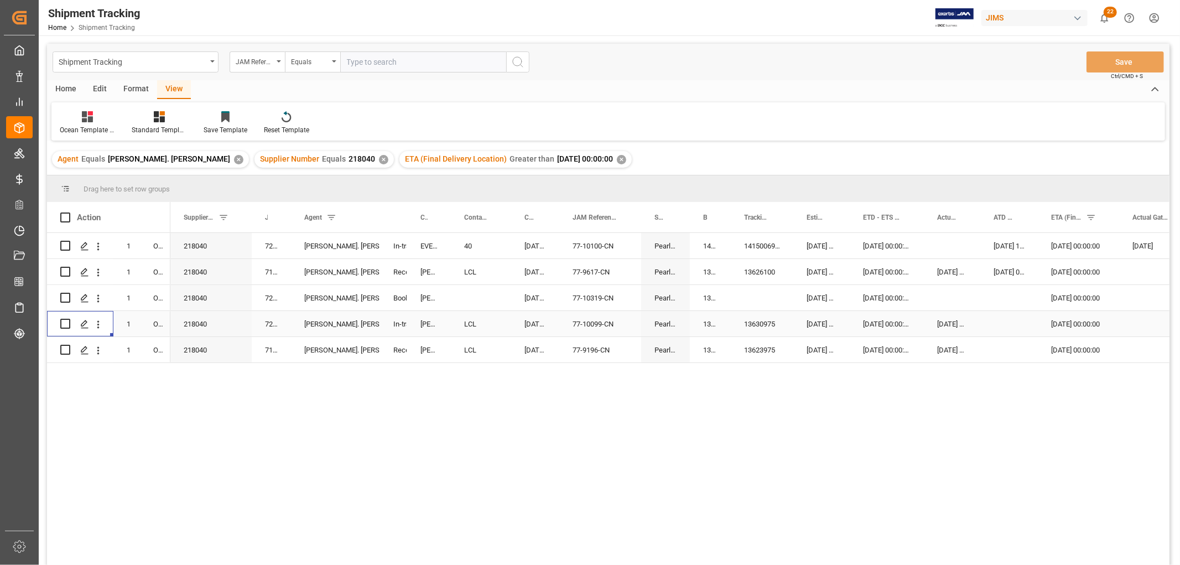
click at [699, 326] on div "13630975" at bounding box center [710, 323] width 41 height 25
click at [1098, 217] on span at bounding box center [1101, 217] width 10 height 10
click at [1163, 309] on div "Apply Clear" at bounding box center [1108, 311] width 122 height 29
click at [617, 158] on div "✕" at bounding box center [621, 159] width 9 height 9
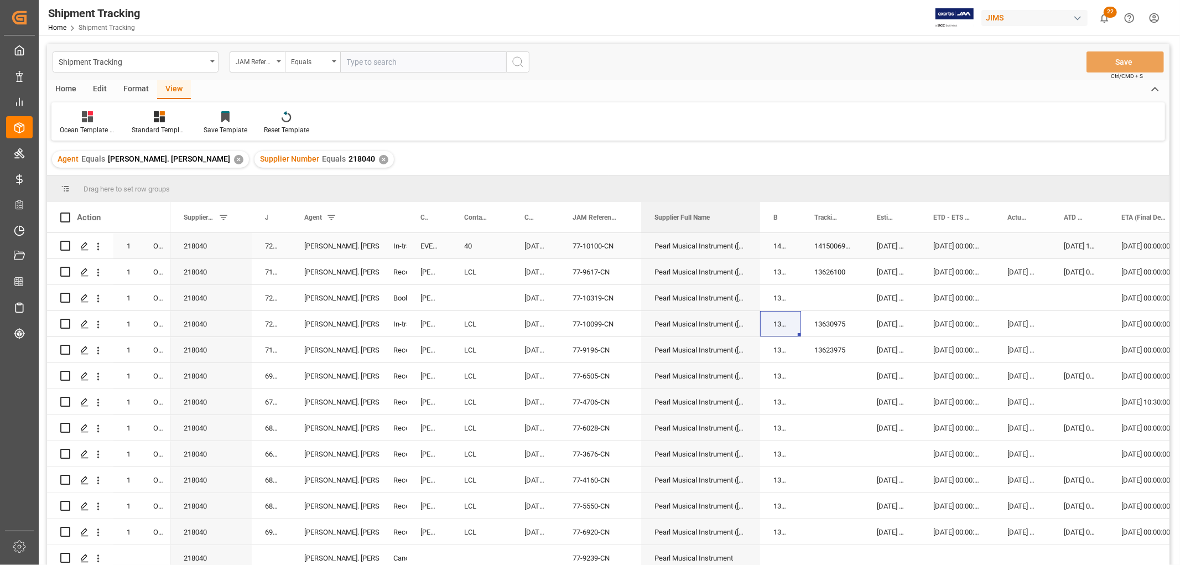
drag, startPoint x: 689, startPoint y: 213, endPoint x: 759, endPoint y: 242, distance: 75.9
click at [759, 242] on div "Action Mode of Transport Order Type Supplier Number 1" at bounding box center [608, 387] width 1122 height 370
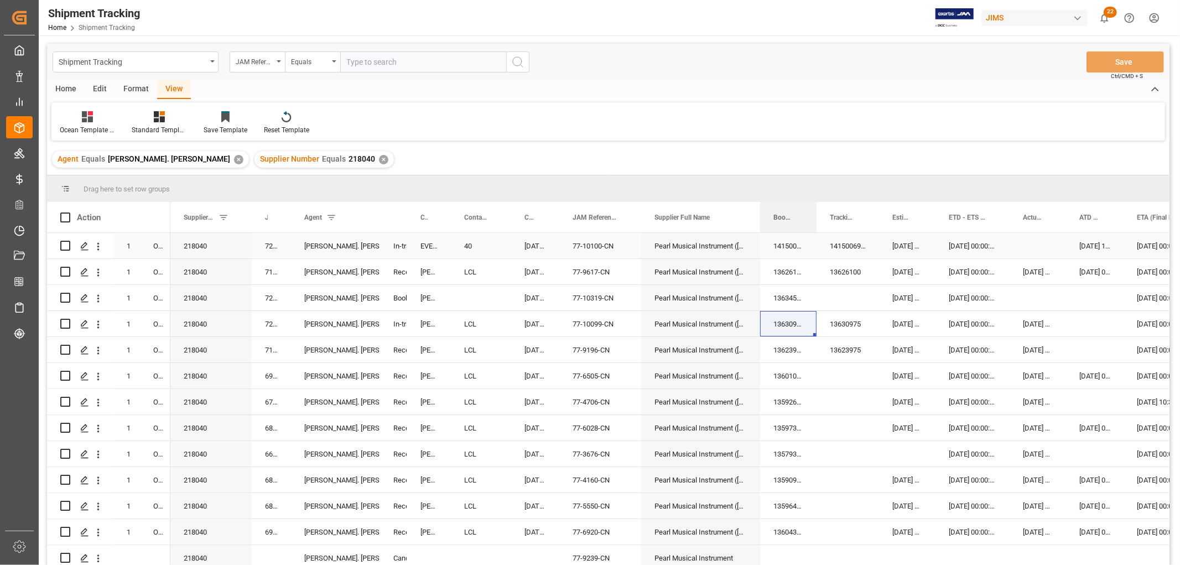
drag, startPoint x: 798, startPoint y: 214, endPoint x: 814, endPoint y: 252, distance: 40.7
click at [814, 252] on div "Action Mode of Transport Order Type Supplier Number 1" at bounding box center [608, 387] width 1122 height 370
click at [780, 299] on div "13634505" at bounding box center [788, 297] width 56 height 25
drag, startPoint x: 814, startPoint y: 308, endPoint x: 841, endPoint y: 304, distance: 27.9
click at [811, 379] on div "13601032" at bounding box center [788, 375] width 56 height 25
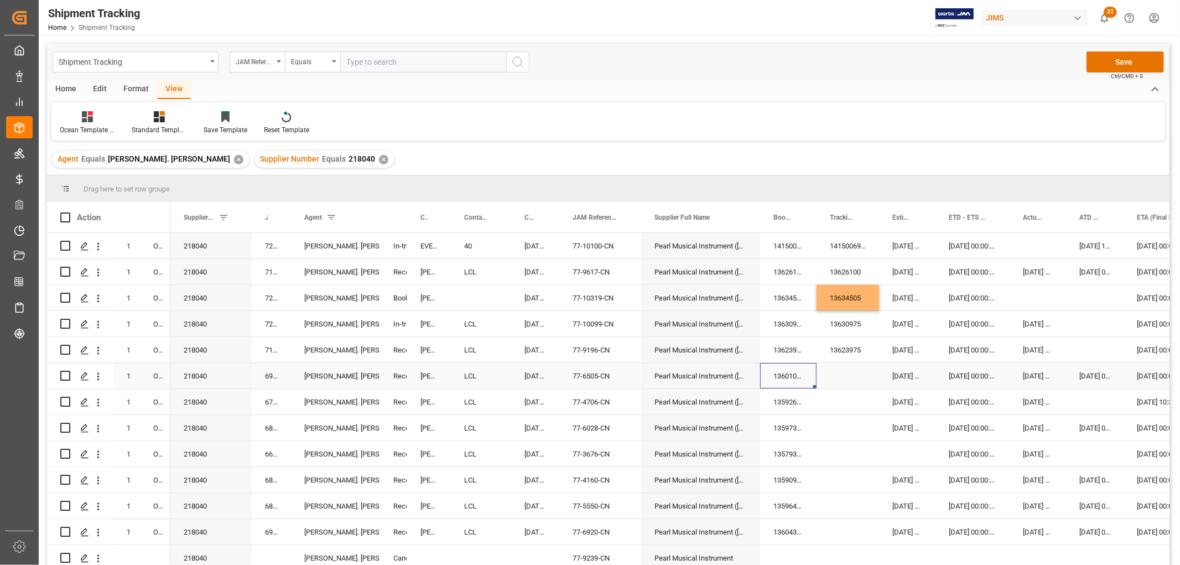
click at [788, 375] on div "13601032" at bounding box center [788, 375] width 56 height 25
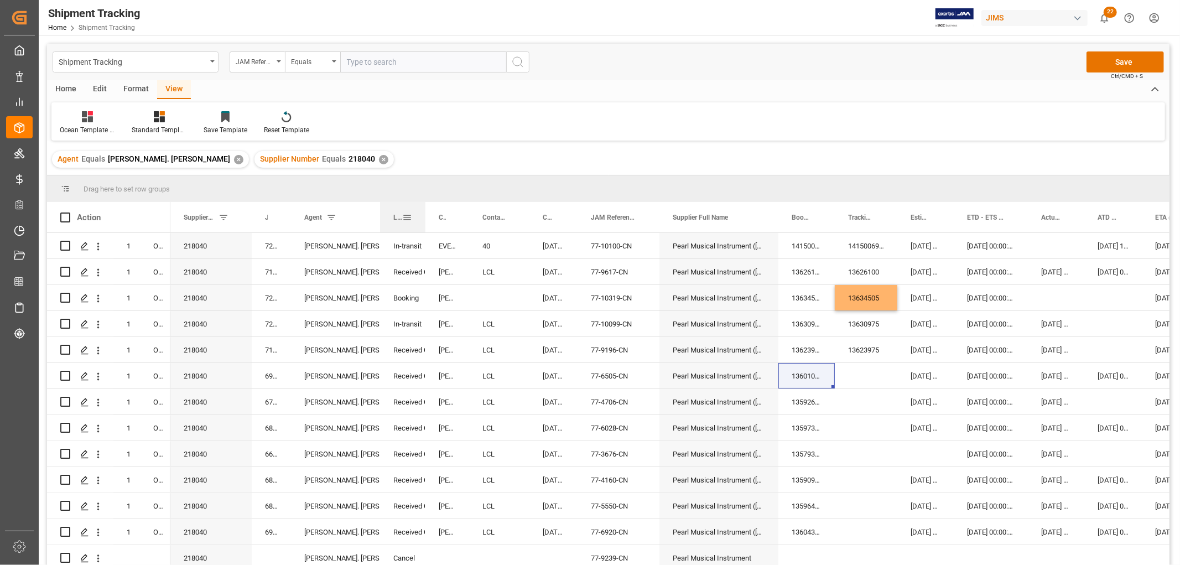
drag, startPoint x: 405, startPoint y: 212, endPoint x: 424, endPoint y: 228, distance: 23.9
click at [424, 228] on div at bounding box center [425, 217] width 4 height 30
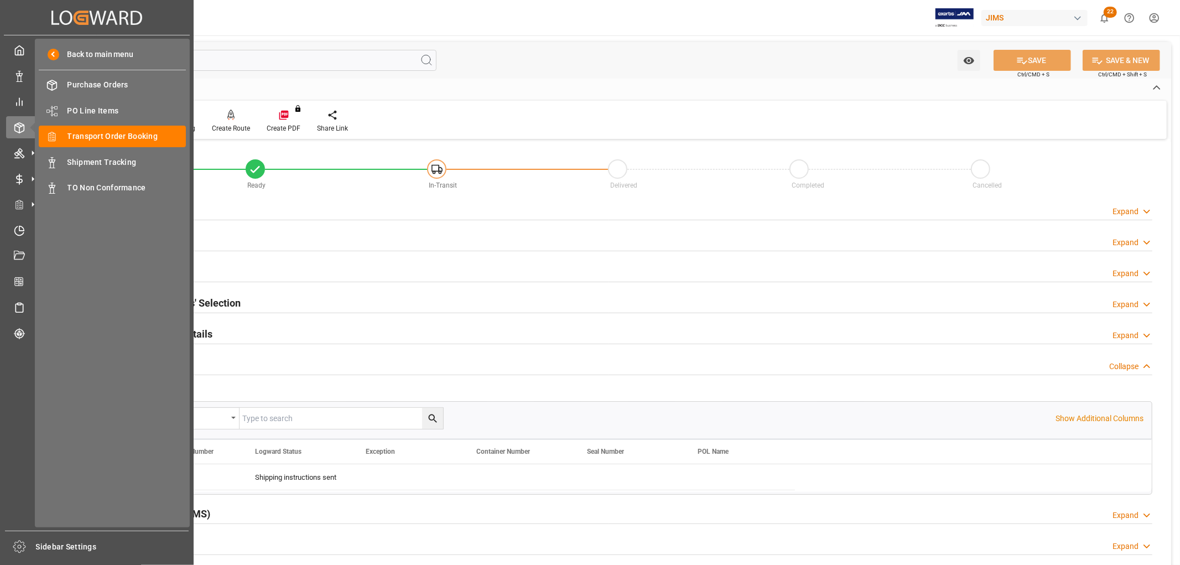
scroll to position [123, 0]
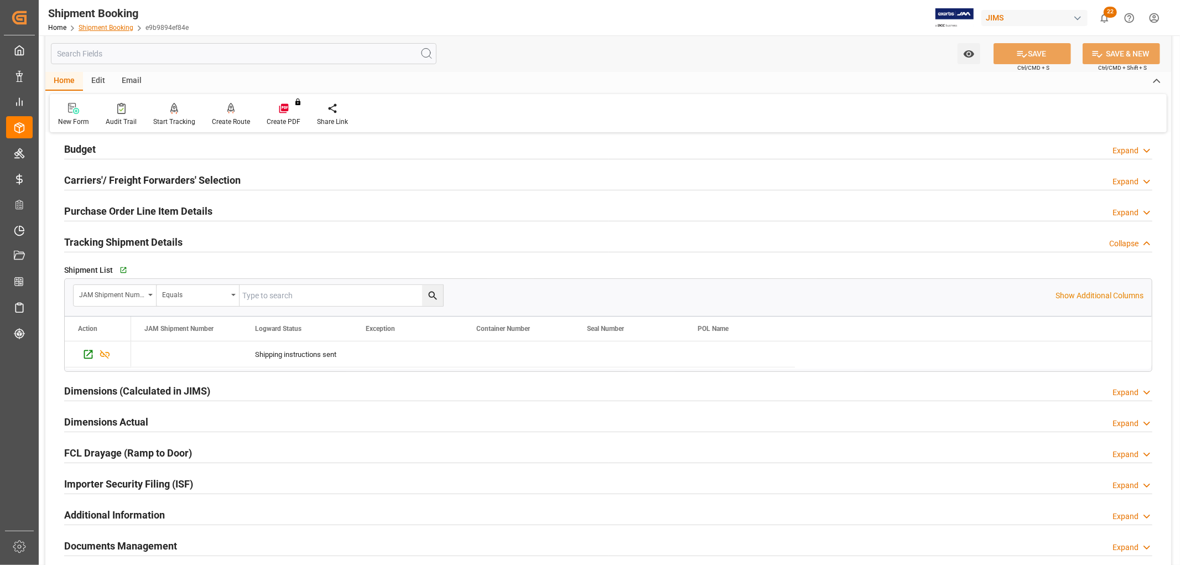
click at [122, 26] on link "Shipment Booking" at bounding box center [106, 28] width 55 height 8
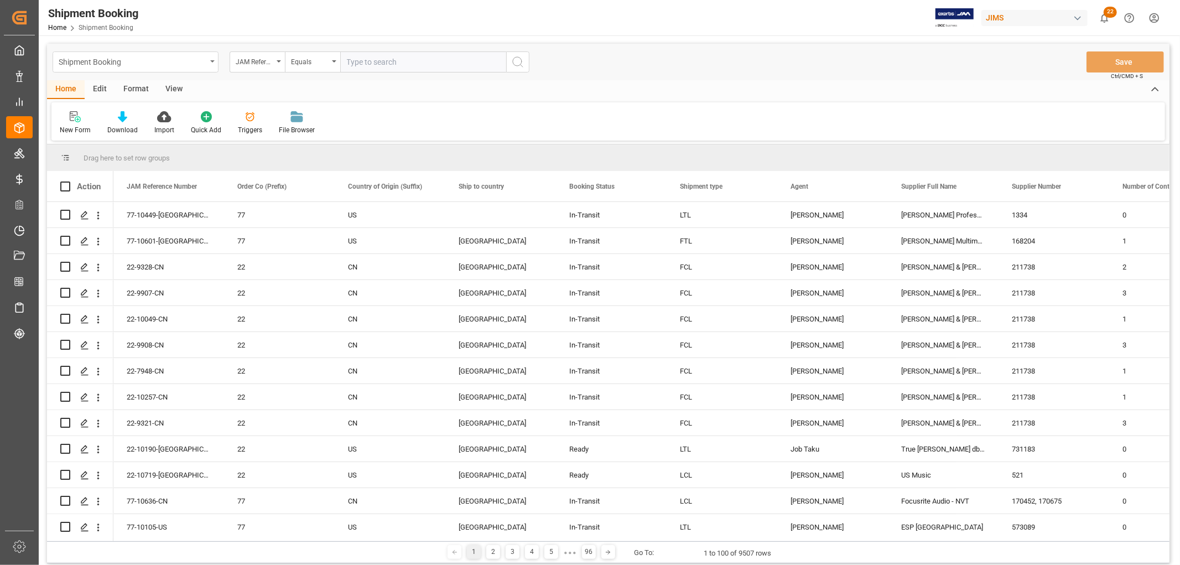
click at [214, 63] on div "Shipment Booking" at bounding box center [136, 61] width 166 height 21
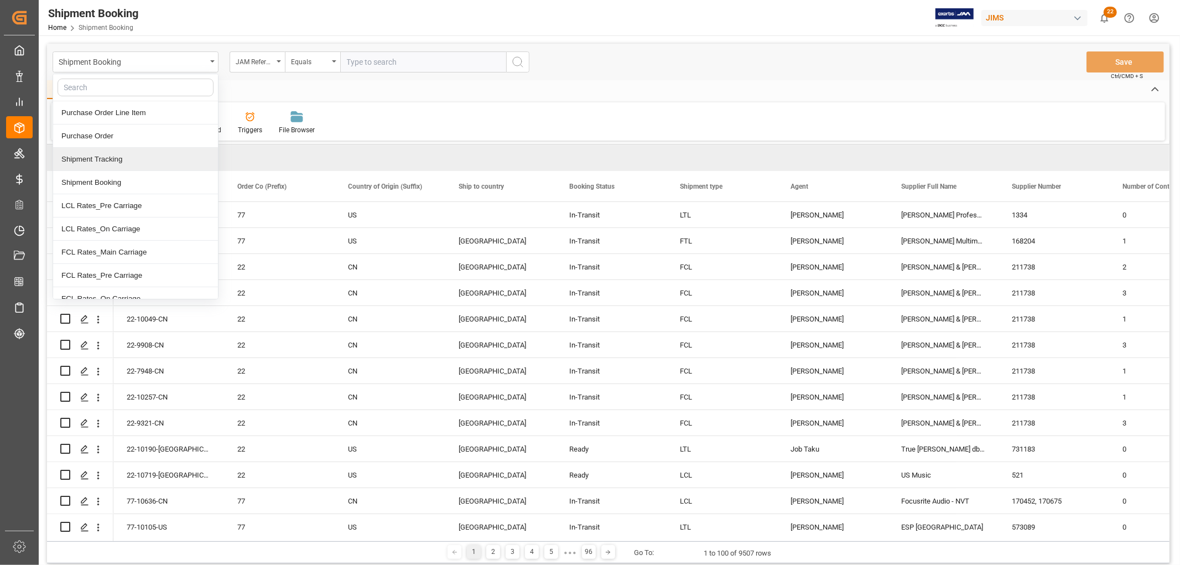
click at [141, 163] on div "Shipment Tracking" at bounding box center [135, 159] width 165 height 23
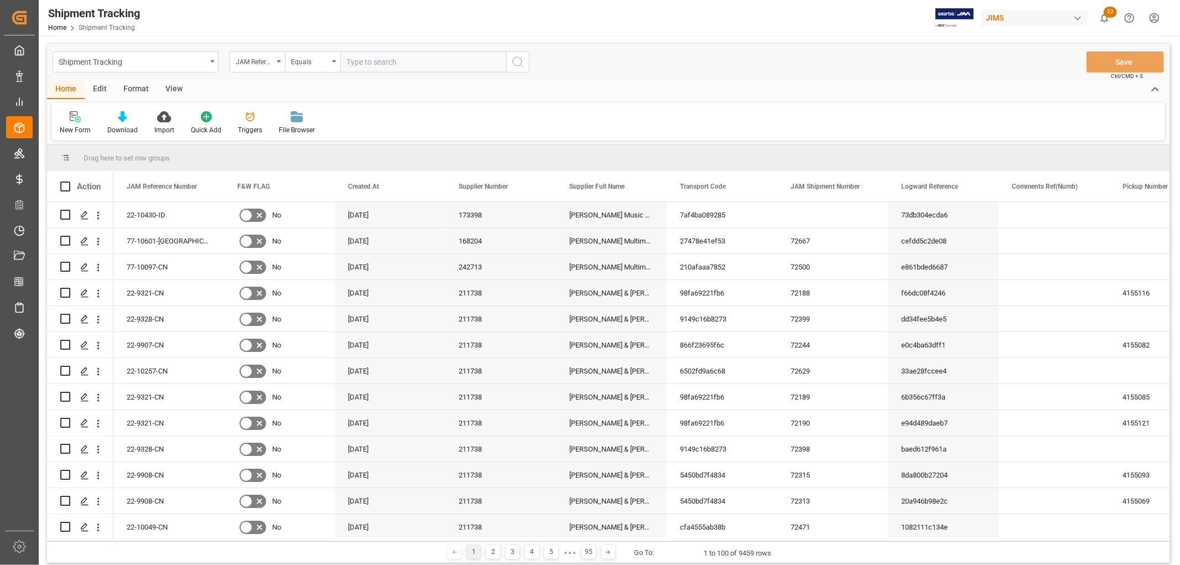
click at [369, 66] on input "text" at bounding box center [423, 61] width 166 height 21
type input "9619"
click at [515, 59] on icon "search button" at bounding box center [517, 61] width 13 height 13
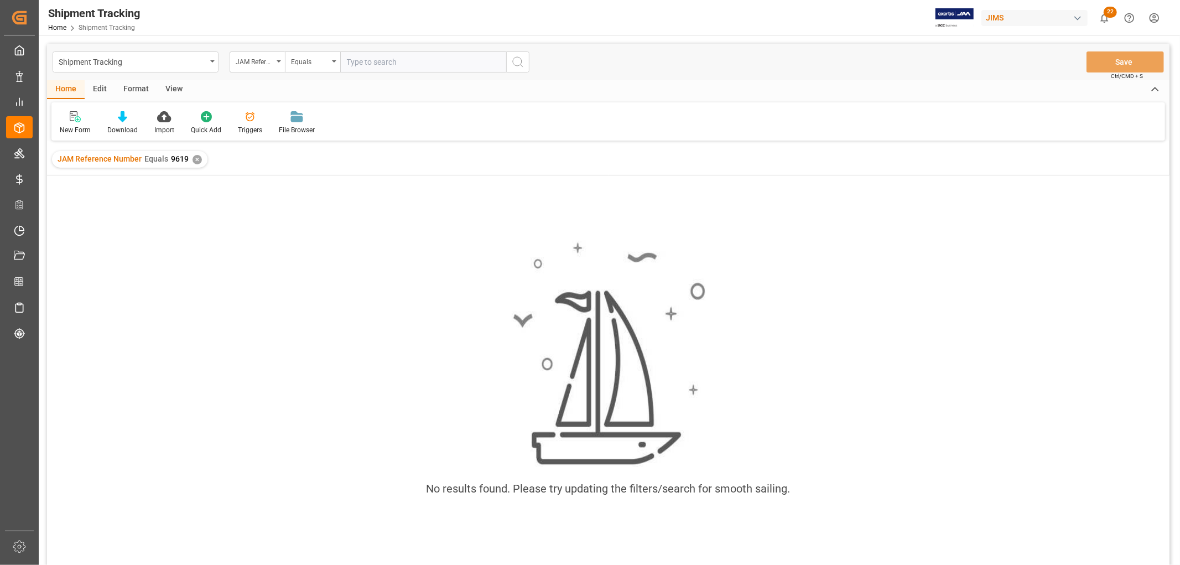
click at [196, 156] on div "✕" at bounding box center [196, 159] width 9 height 9
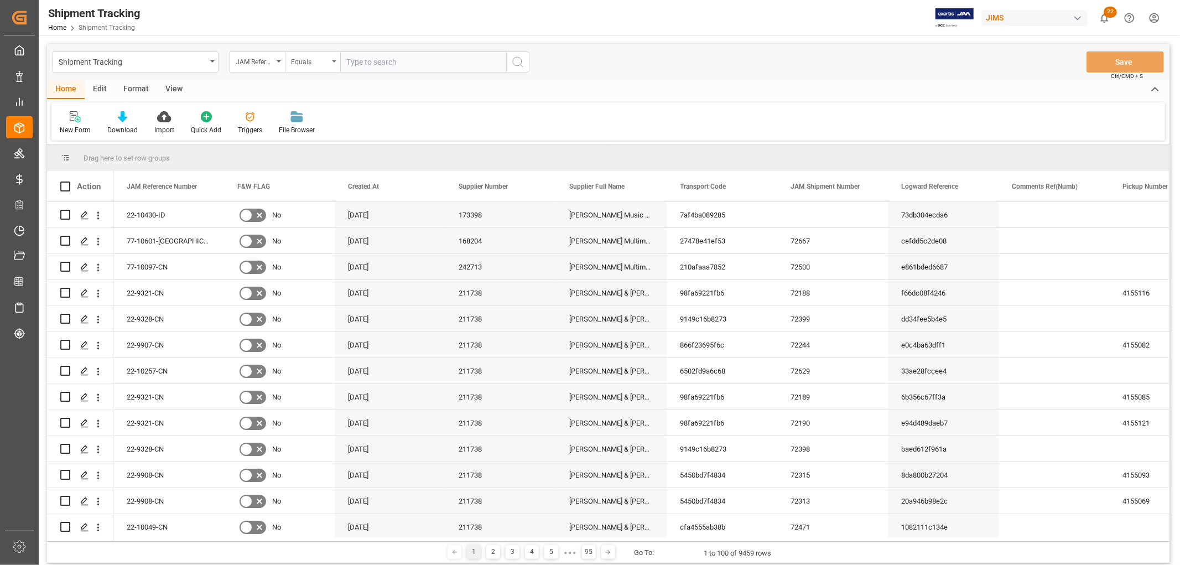
click at [333, 56] on div "Equals" at bounding box center [312, 61] width 55 height 21
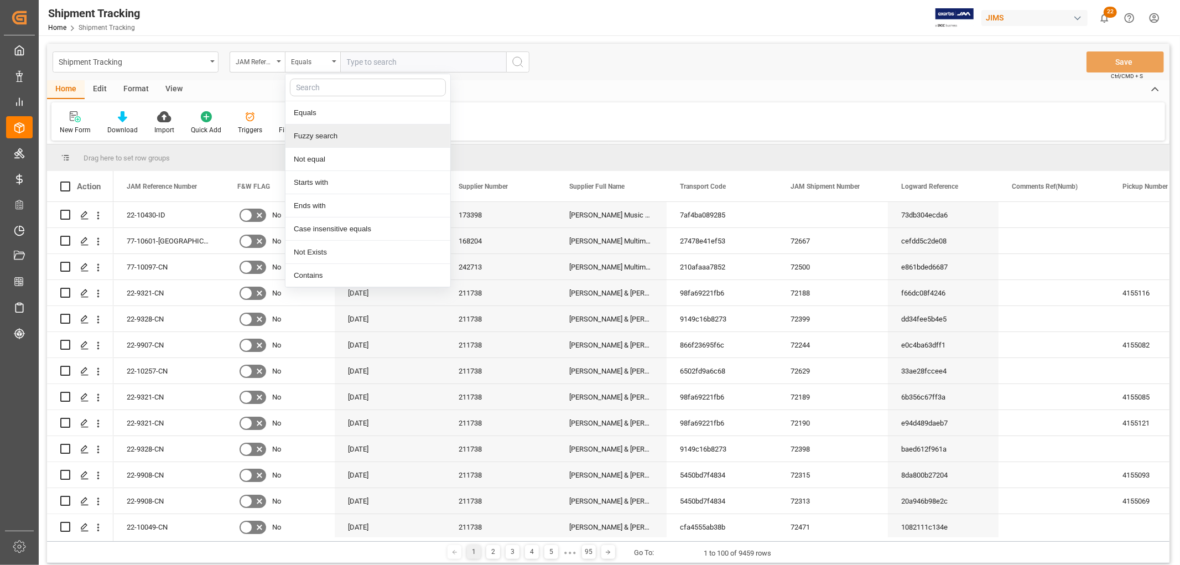
click at [303, 135] on div "Fuzzy search" at bounding box center [367, 135] width 165 height 23
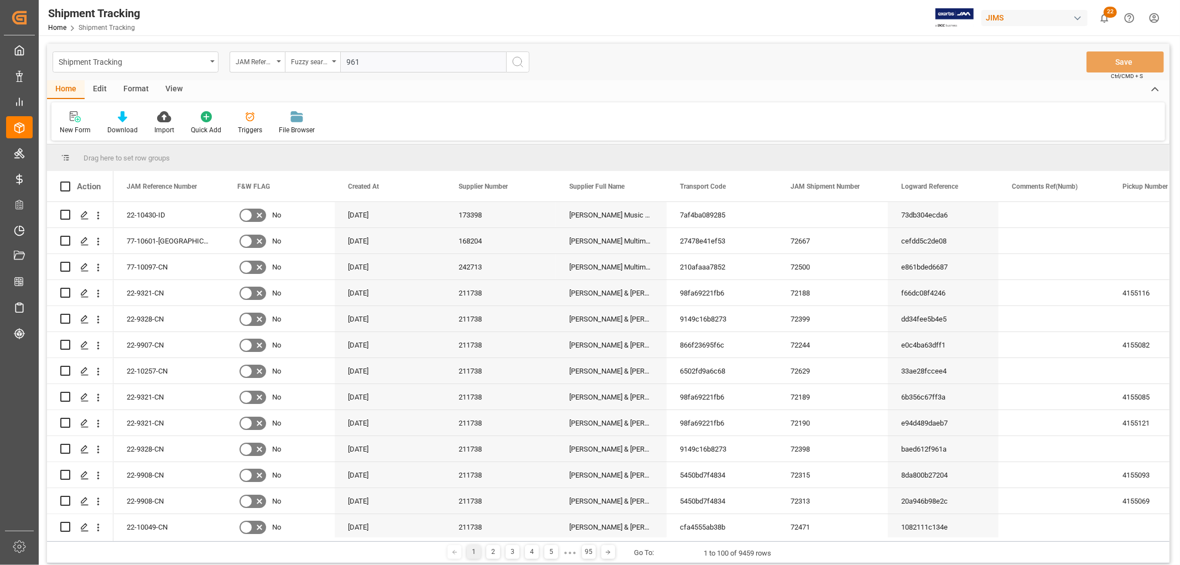
type input "9619"
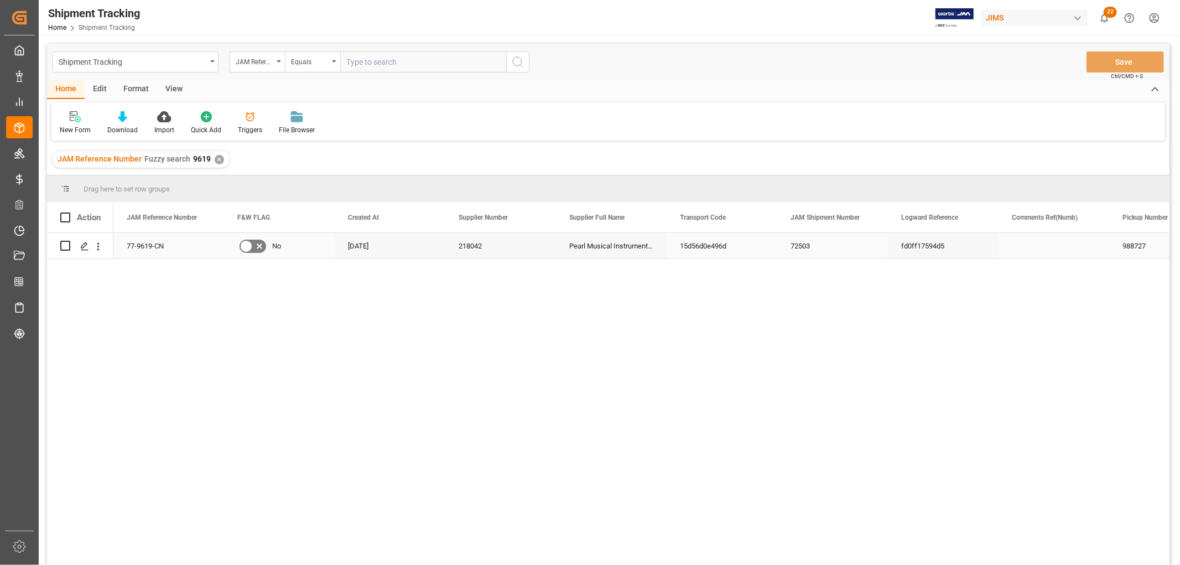
click at [466, 245] on div "218042" at bounding box center [500, 245] width 111 height 25
click at [275, 59] on div "JAM Reference Number" at bounding box center [257, 61] width 55 height 21
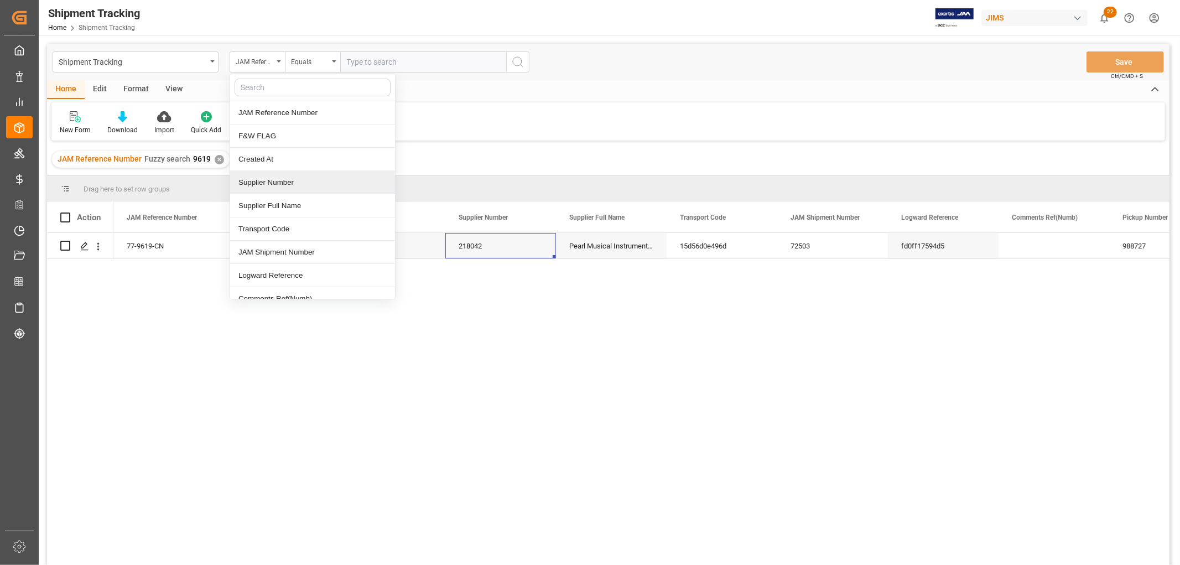
click at [267, 180] on div "Supplier Number" at bounding box center [312, 182] width 165 height 23
click at [382, 66] on input "text" at bounding box center [423, 61] width 166 height 21
paste input "218042"
type input "218042"
click at [512, 67] on icon "search button" at bounding box center [517, 61] width 13 height 13
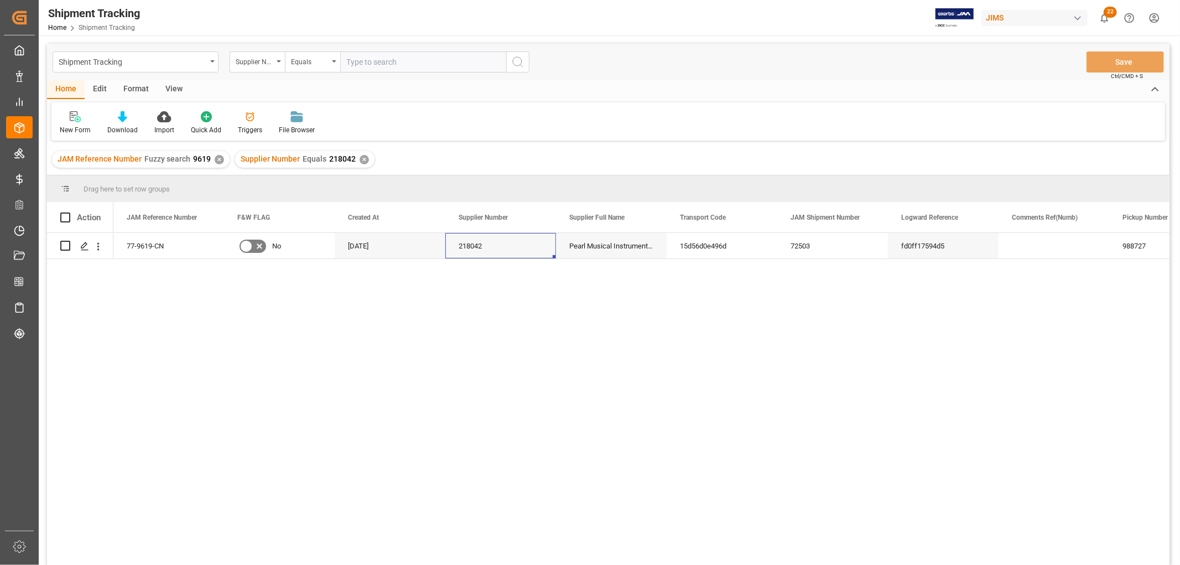
click at [218, 160] on div "✕" at bounding box center [219, 159] width 9 height 9
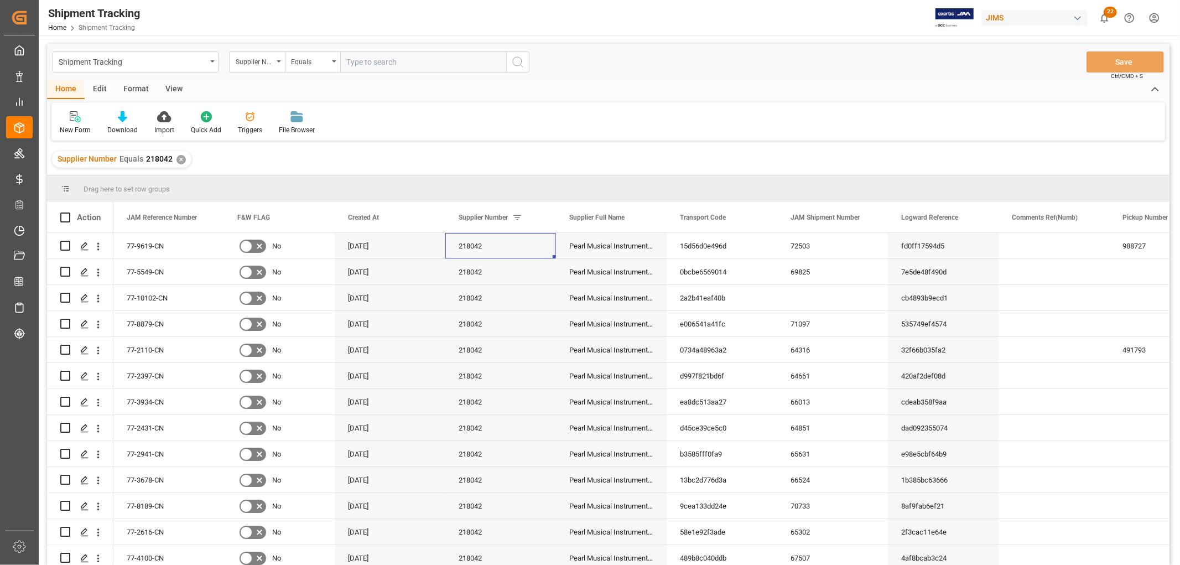
click at [170, 90] on div "View" at bounding box center [174, 89] width 34 height 19
click at [76, 121] on div at bounding box center [71, 117] width 22 height 12
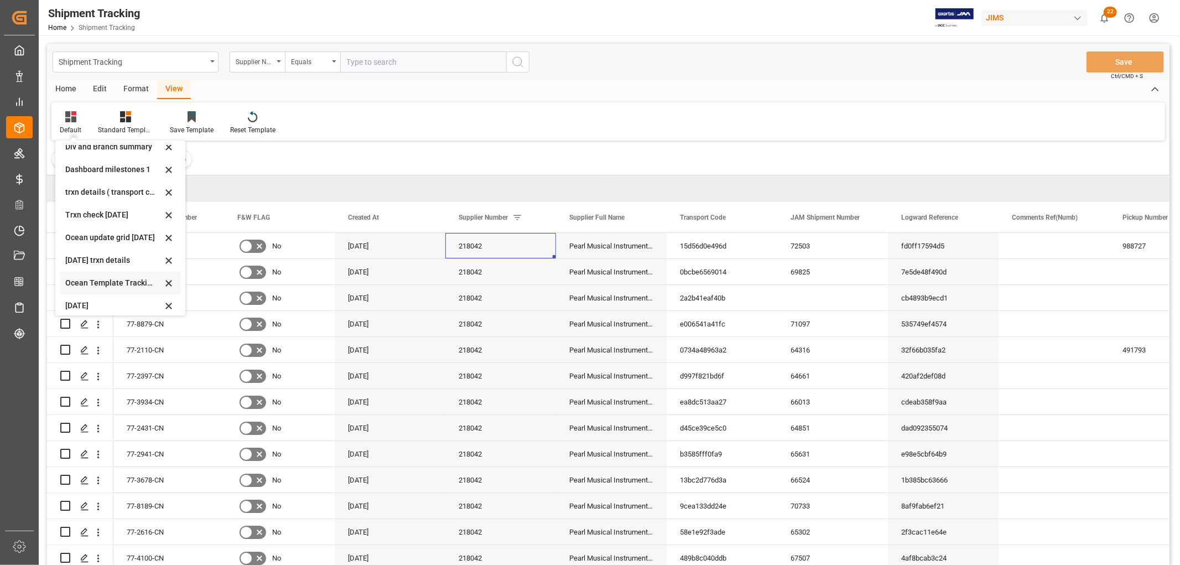
scroll to position [128, 0]
click at [71, 302] on div "[DATE]" at bounding box center [113, 300] width 97 height 12
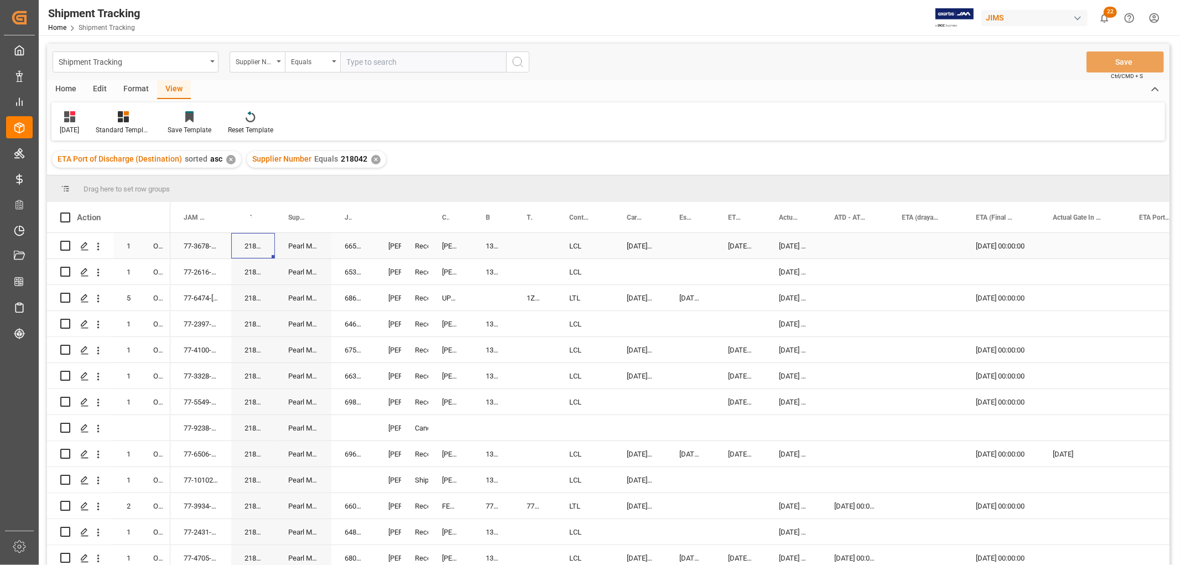
click at [388, 241] on div "[PERSON_NAME]. [PERSON_NAME]" at bounding box center [388, 245] width 0 height 25
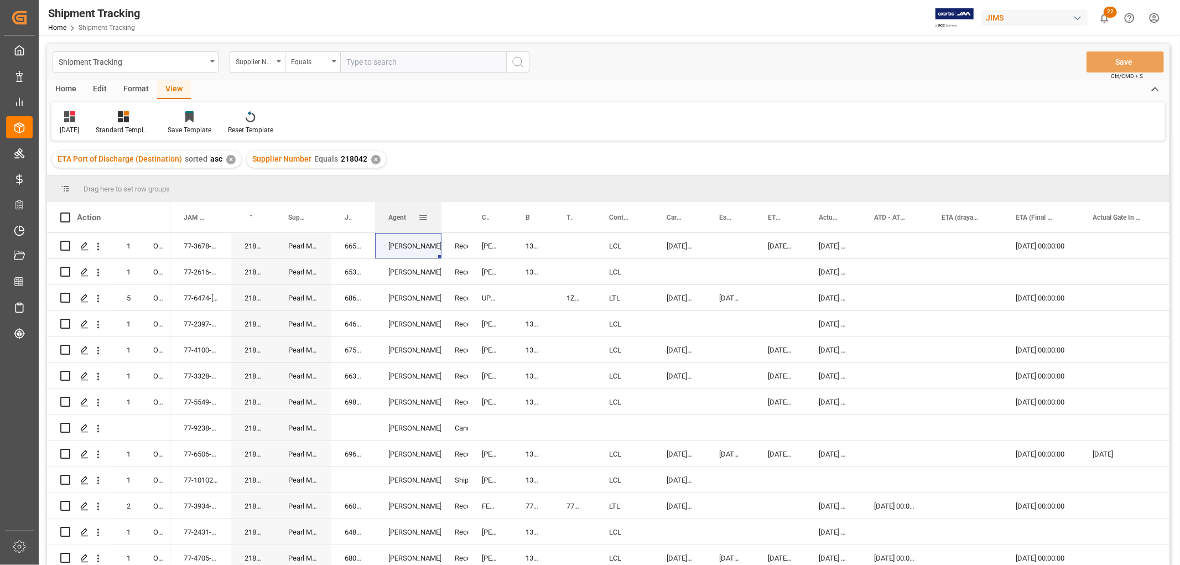
drag, startPoint x: 400, startPoint y: 214, endPoint x: 440, endPoint y: 217, distance: 39.9
click at [440, 217] on div at bounding box center [441, 217] width 4 height 30
click at [420, 216] on span at bounding box center [423, 217] width 10 height 10
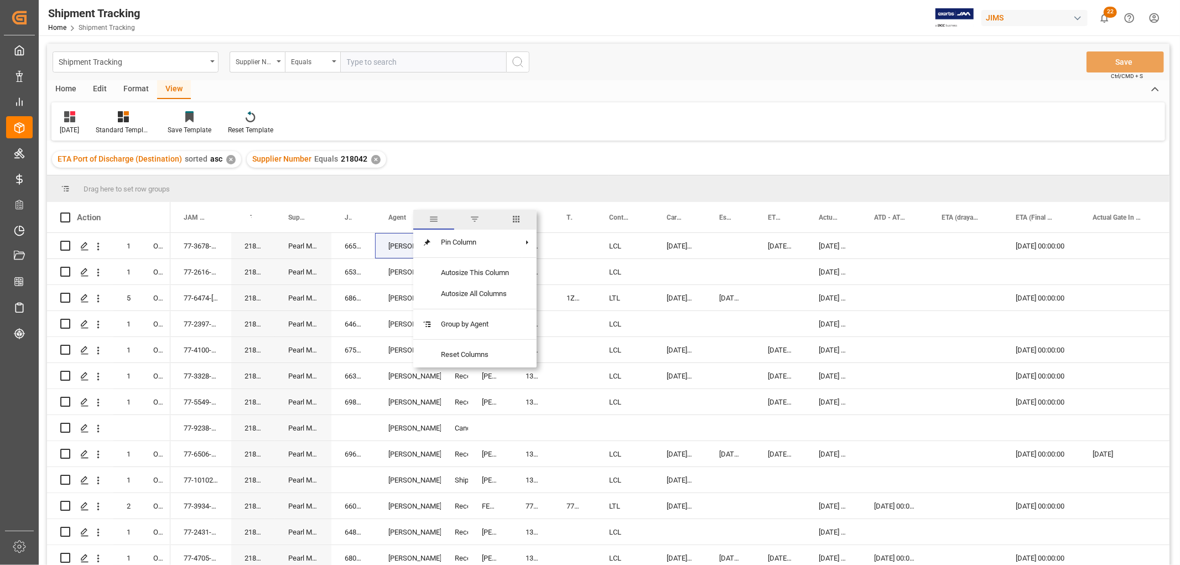
click at [473, 218] on span "filter" at bounding box center [475, 219] width 10 height 10
type input "[PERSON_NAME]. [PERSON_NAME]"
click at [489, 308] on button "Apply" at bounding box center [488, 311] width 20 height 11
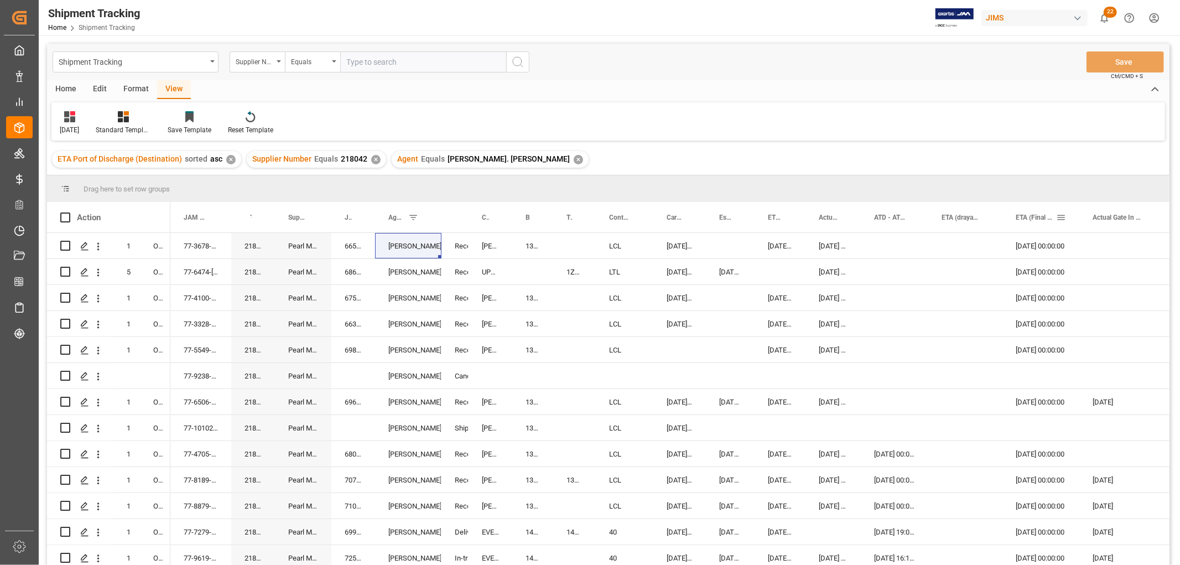
click at [1057, 219] on span at bounding box center [1061, 217] width 10 height 10
click at [1156, 249] on span "Filtering operator" at bounding box center [1157, 249] width 10 height 10
click at [1079, 304] on span "Greater than" at bounding box center [1075, 302] width 39 height 8
click at [1154, 273] on input "date" at bounding box center [1108, 277] width 108 height 22
type input "2025-07-01"
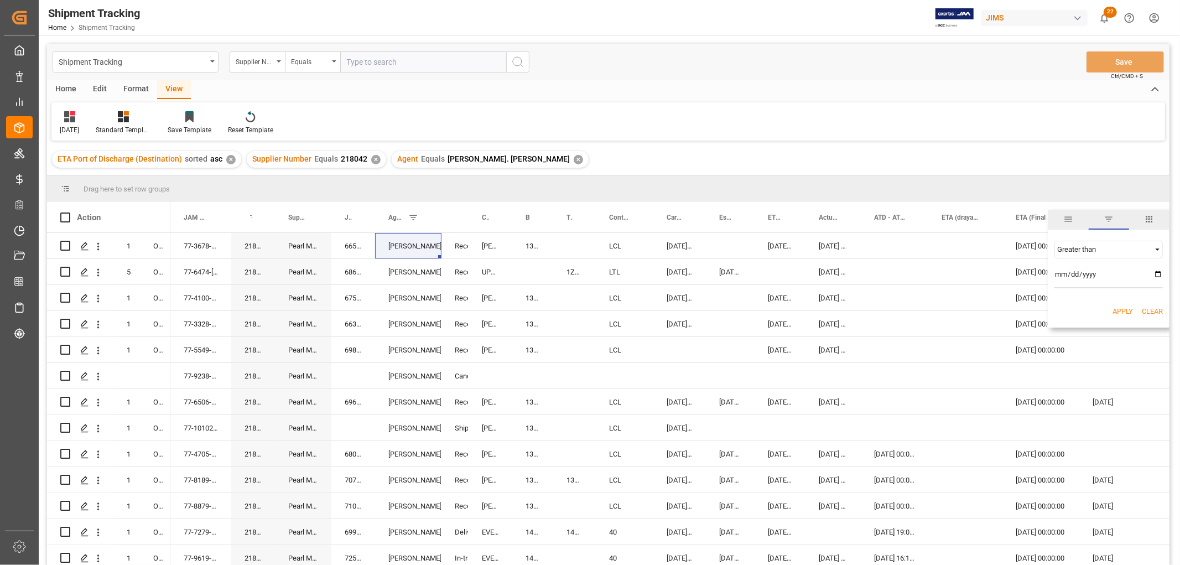
click at [1120, 306] on button "Apply" at bounding box center [1122, 311] width 20 height 11
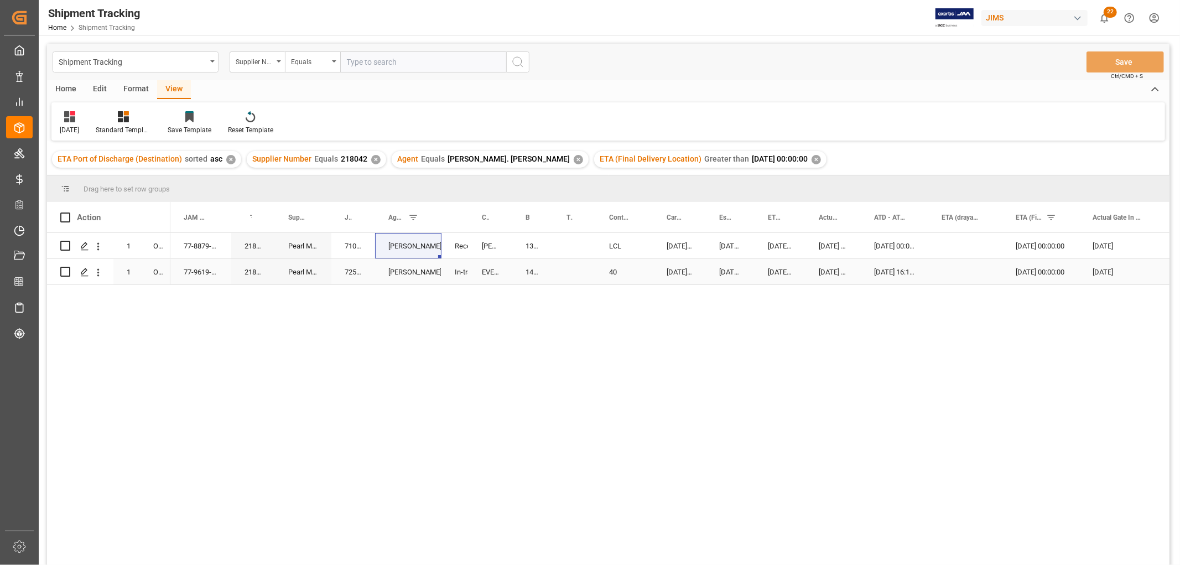
click at [919, 273] on div "08-07-2025 16:15:00" at bounding box center [894, 271] width 67 height 25
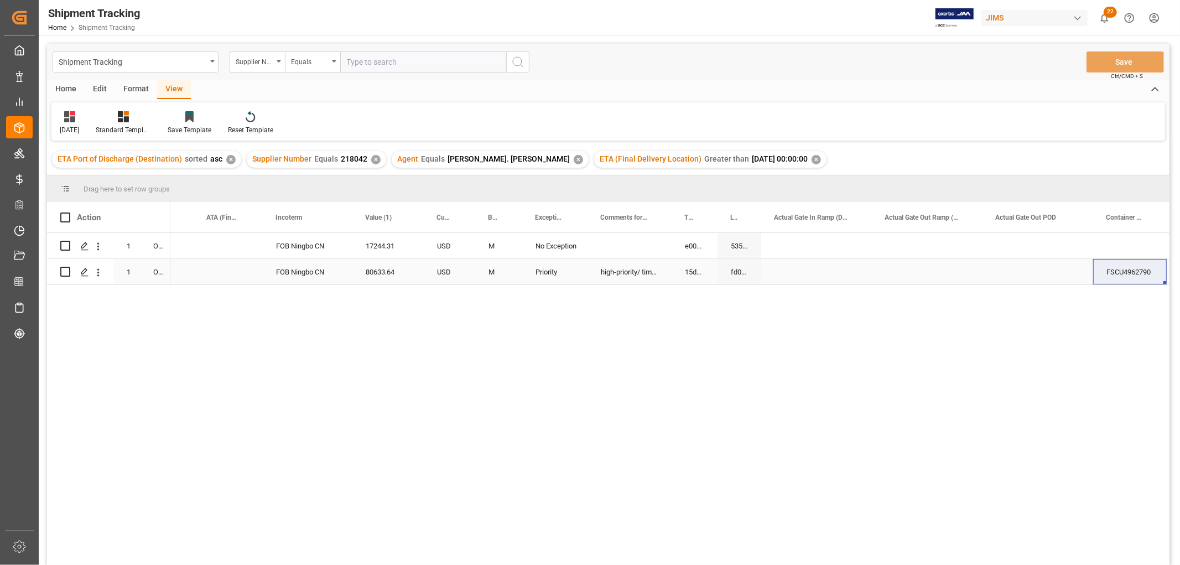
click at [252, 283] on div "Press SPACE to select this row." at bounding box center [228, 271] width 69 height 25
click at [385, 367] on div "No Exception M 17244.31 USD FOB Ningbo CN e006541a41fc 535749ef4574 high-priori…" at bounding box center [669, 402] width 999 height 339
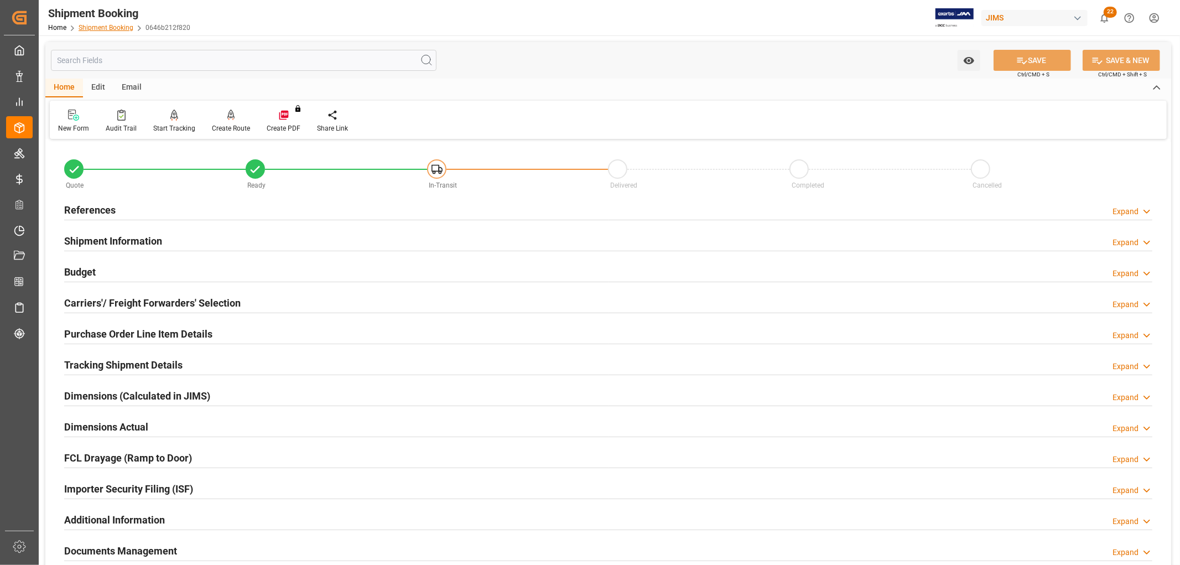
click at [96, 25] on link "Shipment Booking" at bounding box center [106, 28] width 55 height 8
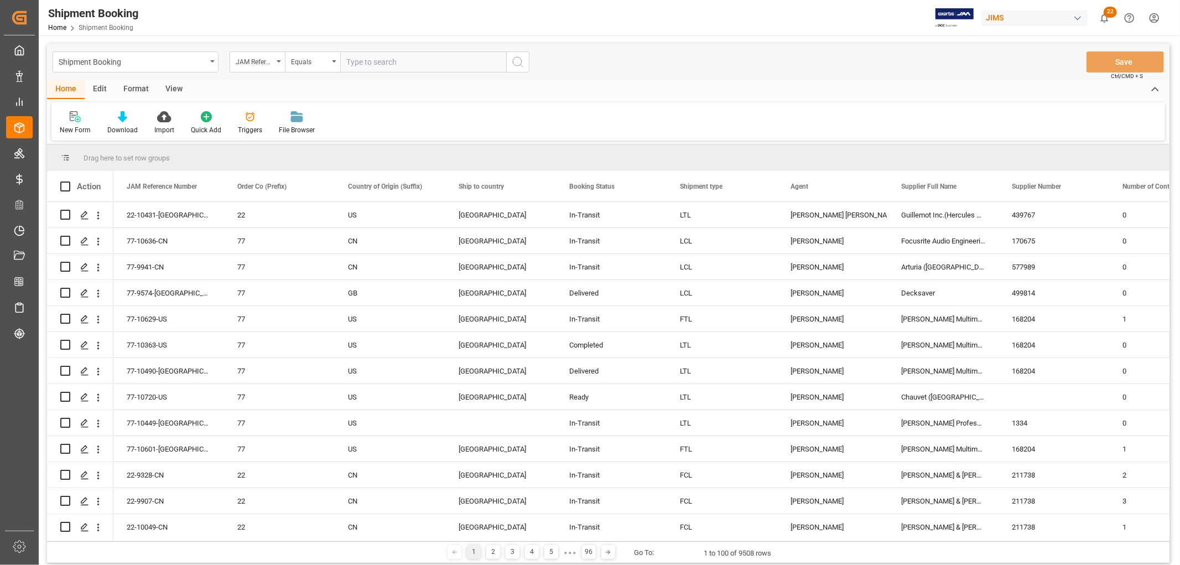
click at [356, 64] on input "text" at bounding box center [423, 61] width 166 height 21
type input "10563"
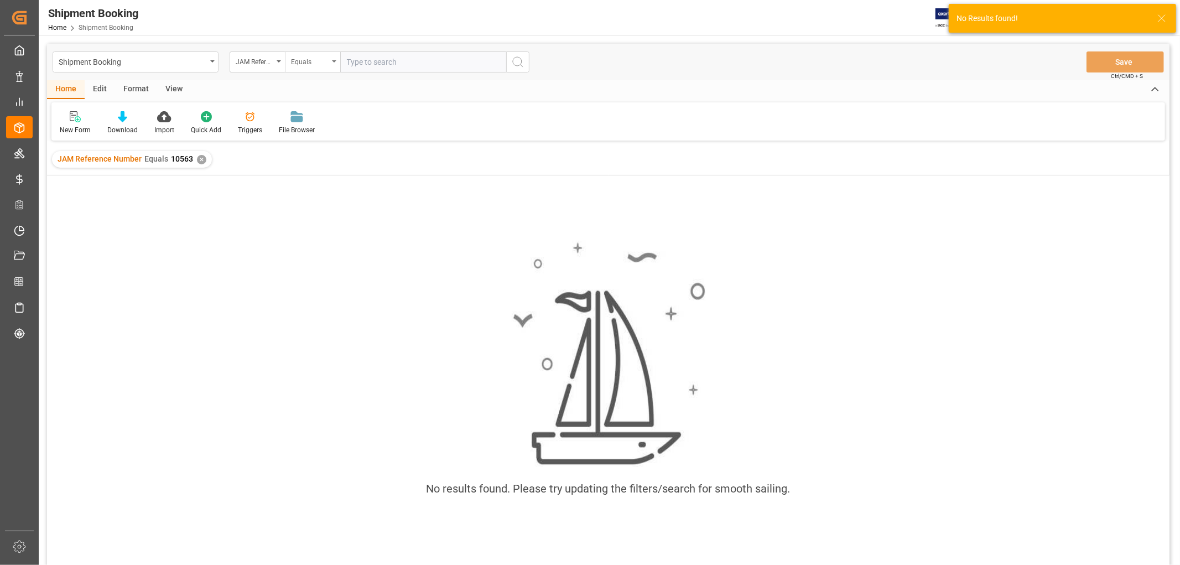
click at [333, 61] on icon "open menu" at bounding box center [334, 61] width 4 height 2
click at [307, 140] on div "Fuzzy search" at bounding box center [367, 135] width 165 height 23
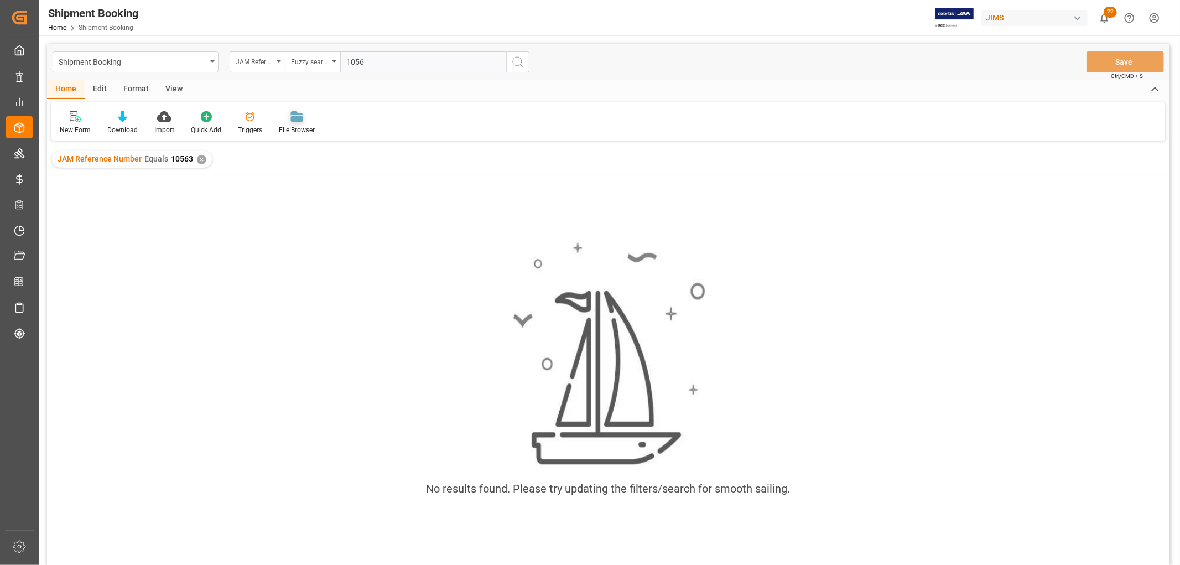
type input "10563"
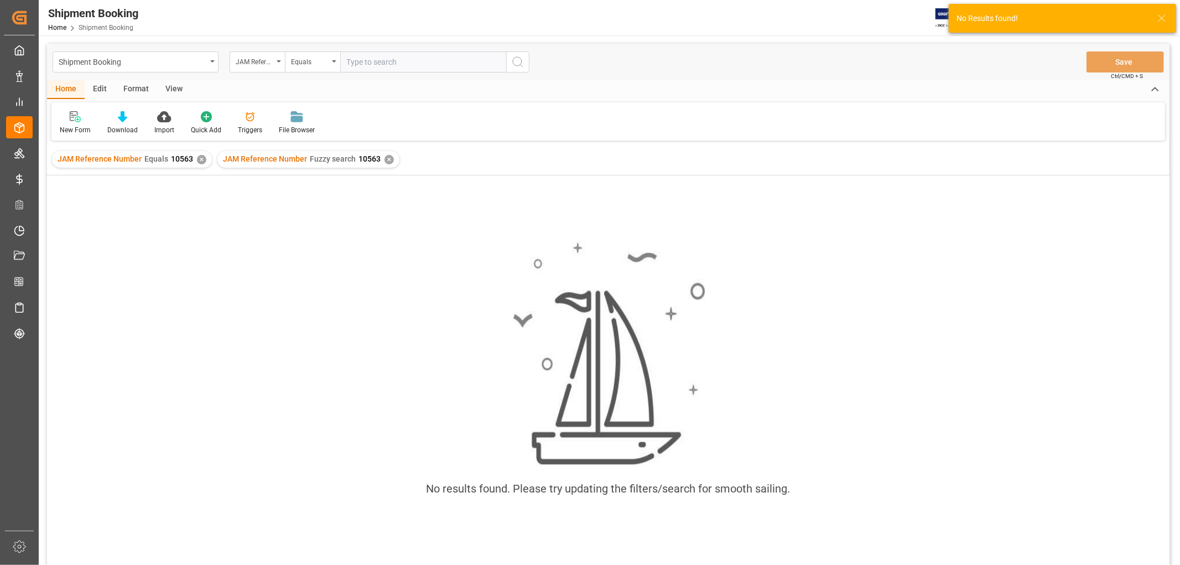
click at [202, 157] on div "✕" at bounding box center [201, 159] width 9 height 9
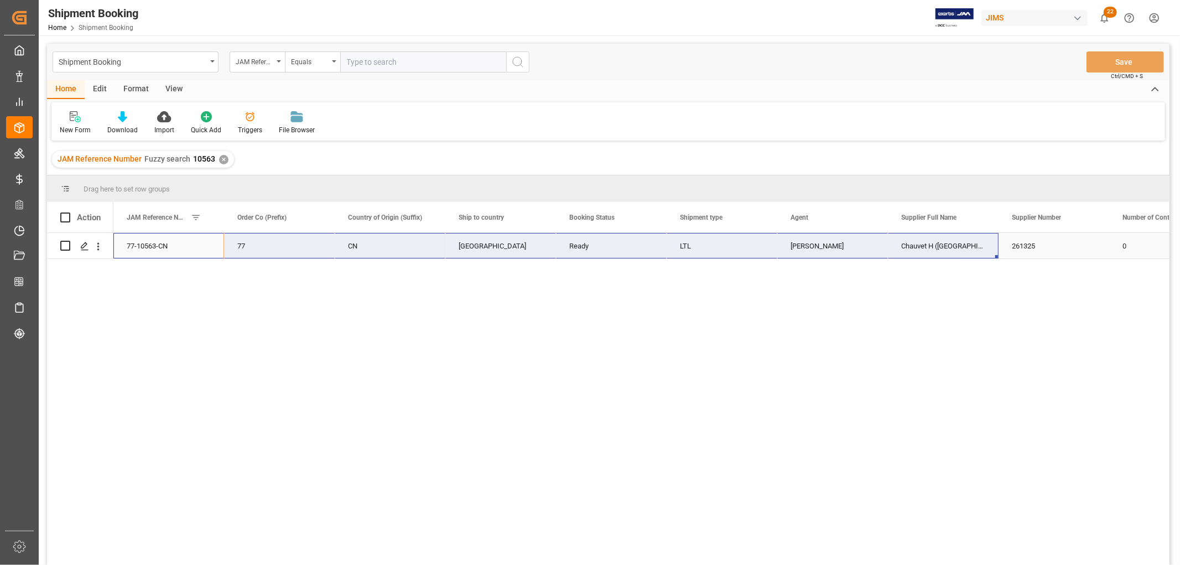
drag, startPoint x: 142, startPoint y: 240, endPoint x: 926, endPoint y: 245, distance: 784.3
click at [284, 319] on div "77-10563-CN 77 CN Canada Ready LTL [PERSON_NAME] Chauvet H ([GEOGRAPHIC_DATA]) …" at bounding box center [641, 402] width 1056 height 339
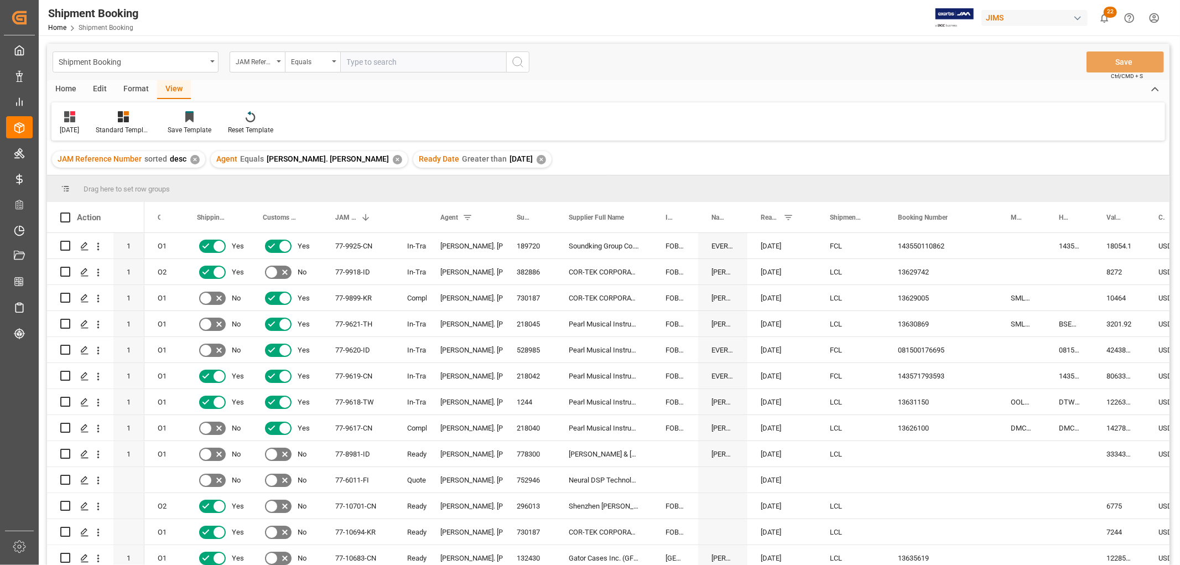
scroll to position [676, 0]
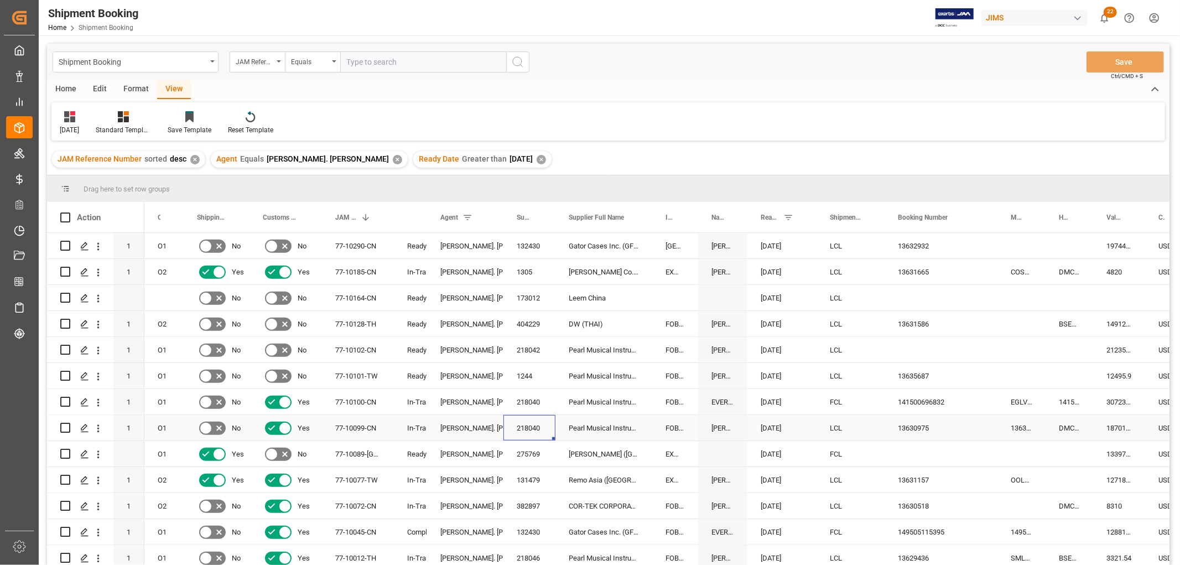
click at [359, 422] on div "77-10099-CN" at bounding box center [358, 427] width 72 height 25
click at [1069, 429] on div "DMCNSY069499" at bounding box center [1069, 427] width 48 height 25
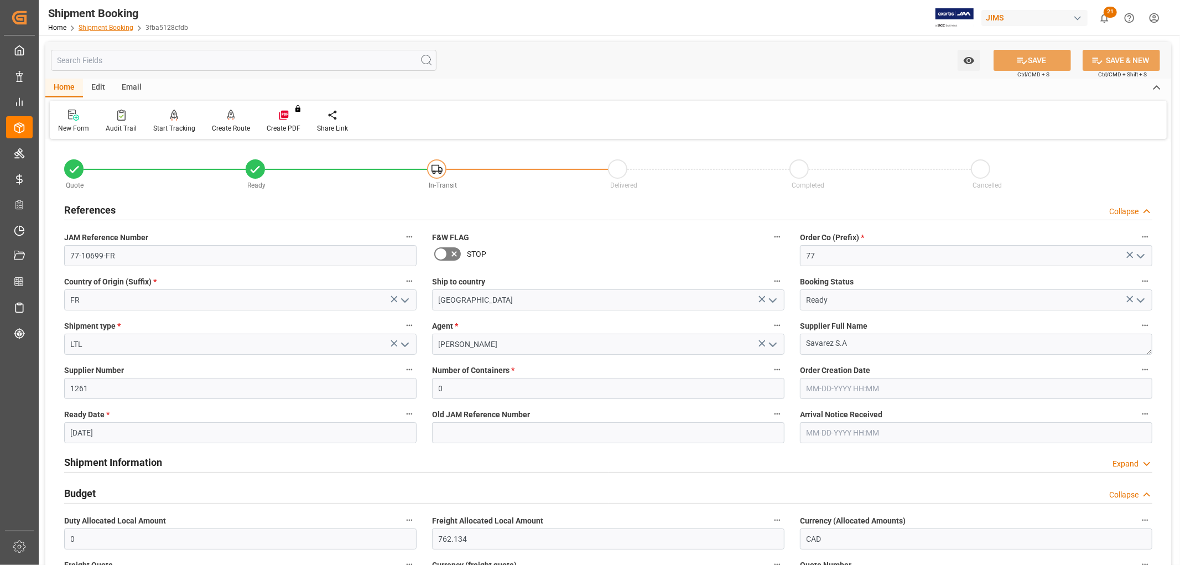
scroll to position [491, 0]
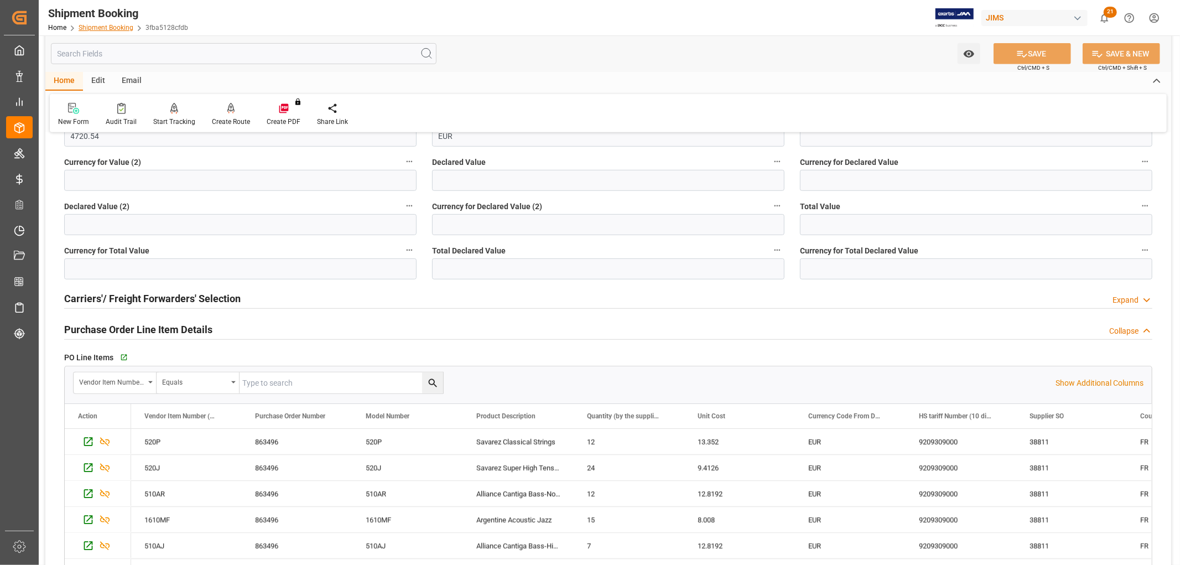
click at [118, 26] on link "Shipment Booking" at bounding box center [106, 28] width 55 height 8
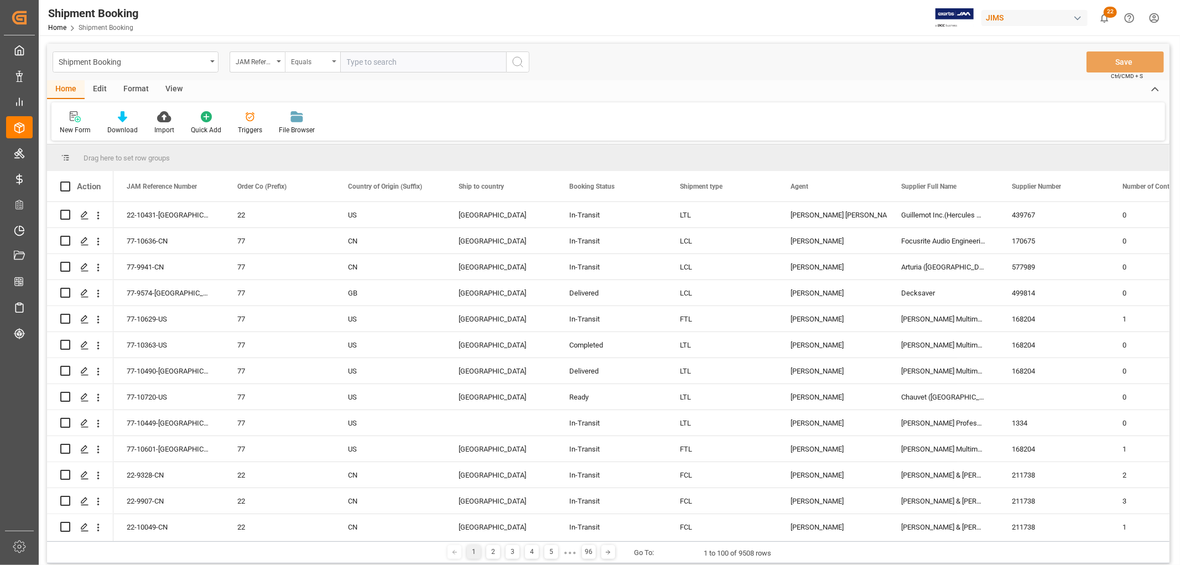
click at [337, 59] on div "Equals" at bounding box center [312, 61] width 55 height 21
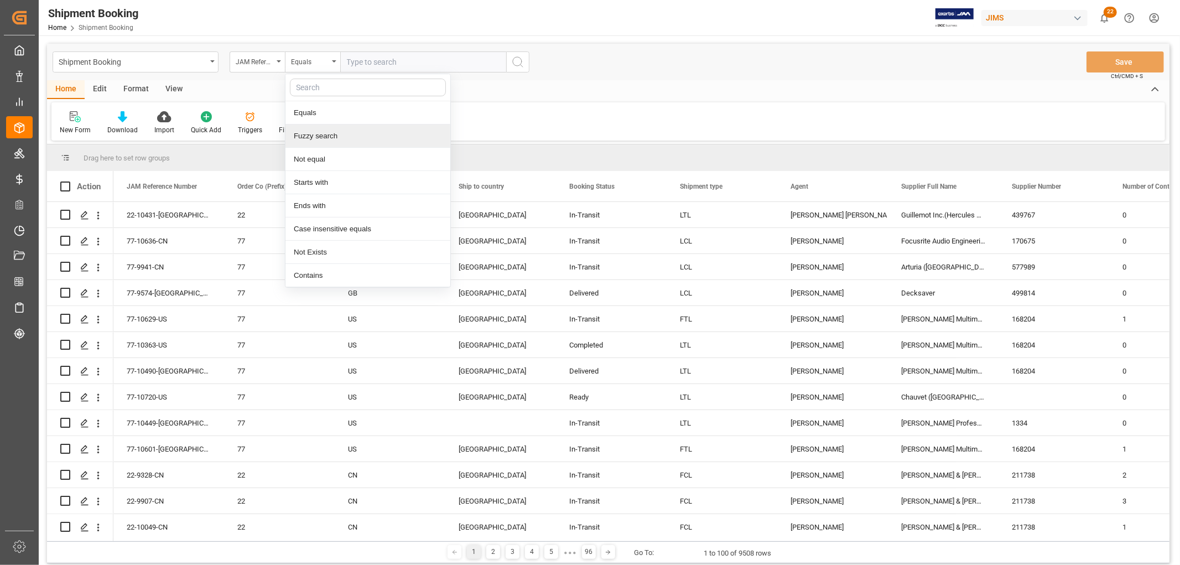
click at [335, 136] on div "Fuzzy search" at bounding box center [367, 135] width 165 height 23
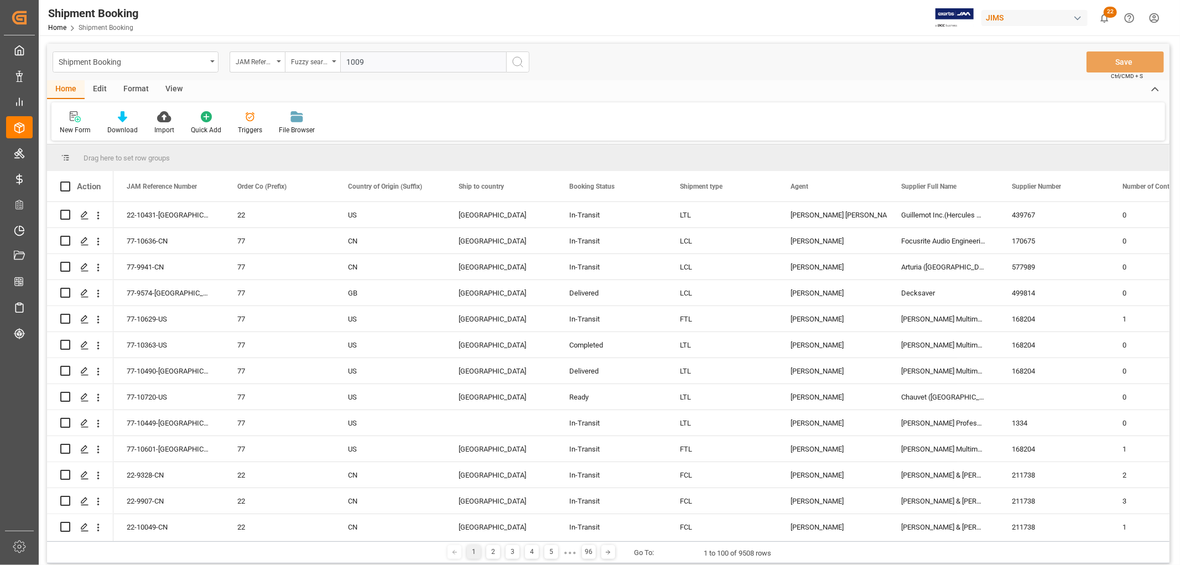
type input "10099"
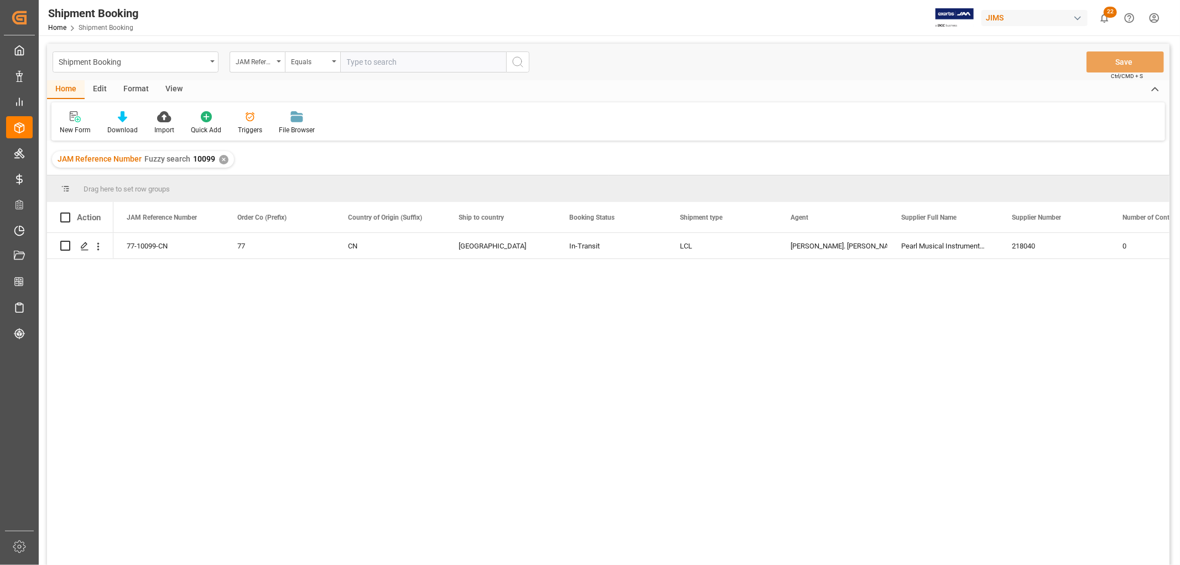
click at [228, 292] on div "77-10099-CN 77 CN Canada In-Transit LCL [PERSON_NAME] St. [PERSON_NAME] Musical…" at bounding box center [641, 402] width 1056 height 339
click at [82, 247] on icon "Press SPACE to select this row." at bounding box center [84, 246] width 9 height 9
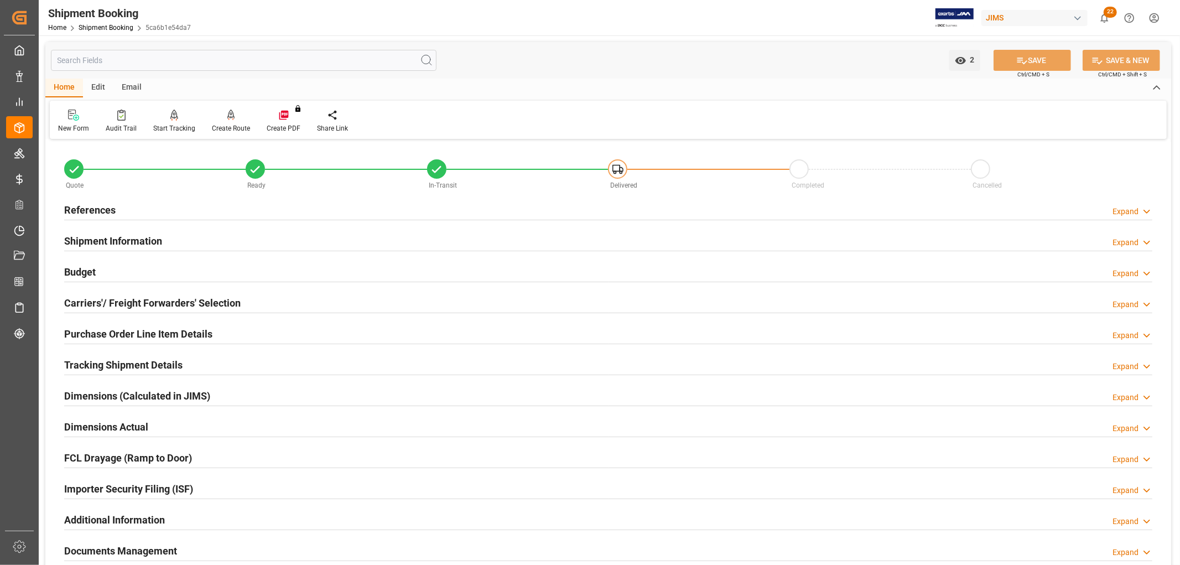
drag, startPoint x: 71, startPoint y: 278, endPoint x: 71, endPoint y: 269, distance: 8.8
click at [71, 278] on h2 "Budget" at bounding box center [80, 271] width 32 height 15
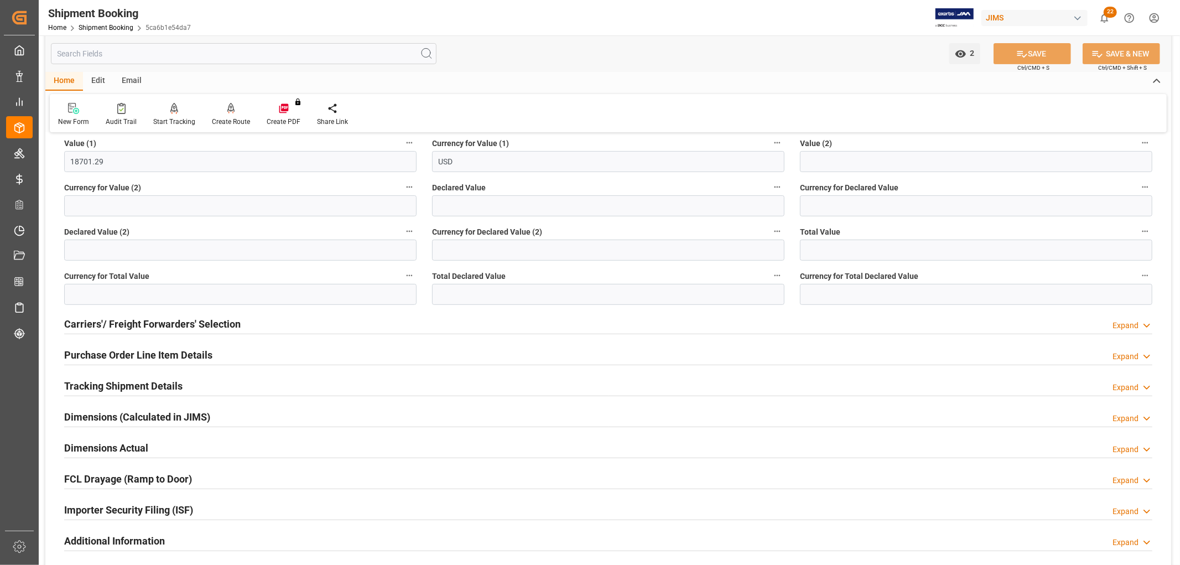
scroll to position [246, 0]
click at [149, 352] on h2 "Purchase Order Line Item Details" at bounding box center [138, 353] width 148 height 15
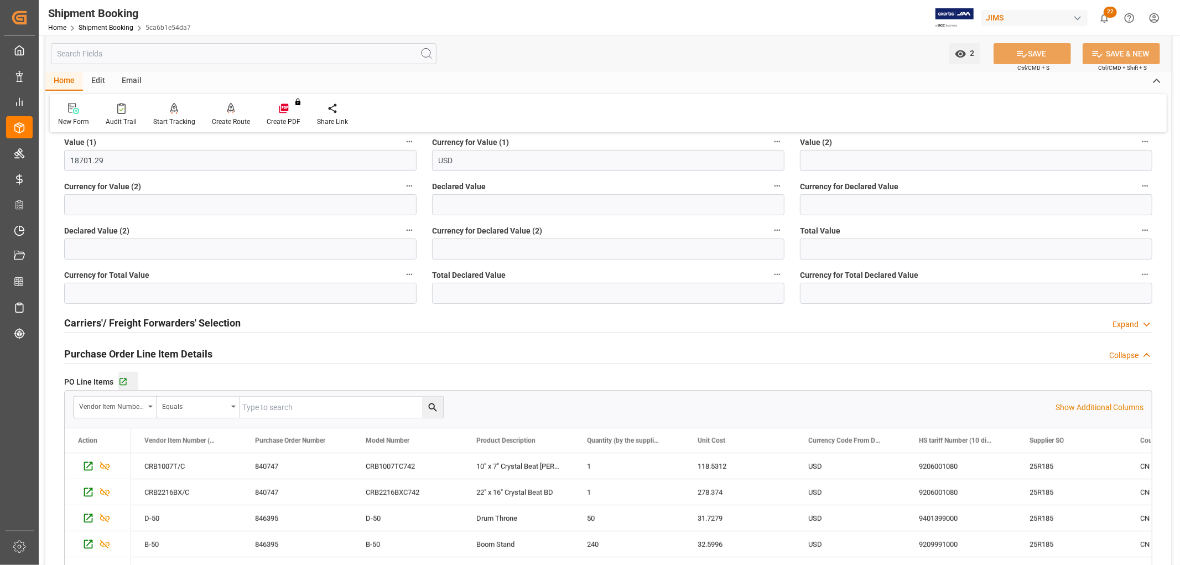
click at [127, 380] on div "Go to Purchase Order Line Item Grid" at bounding box center [128, 381] width 20 height 9
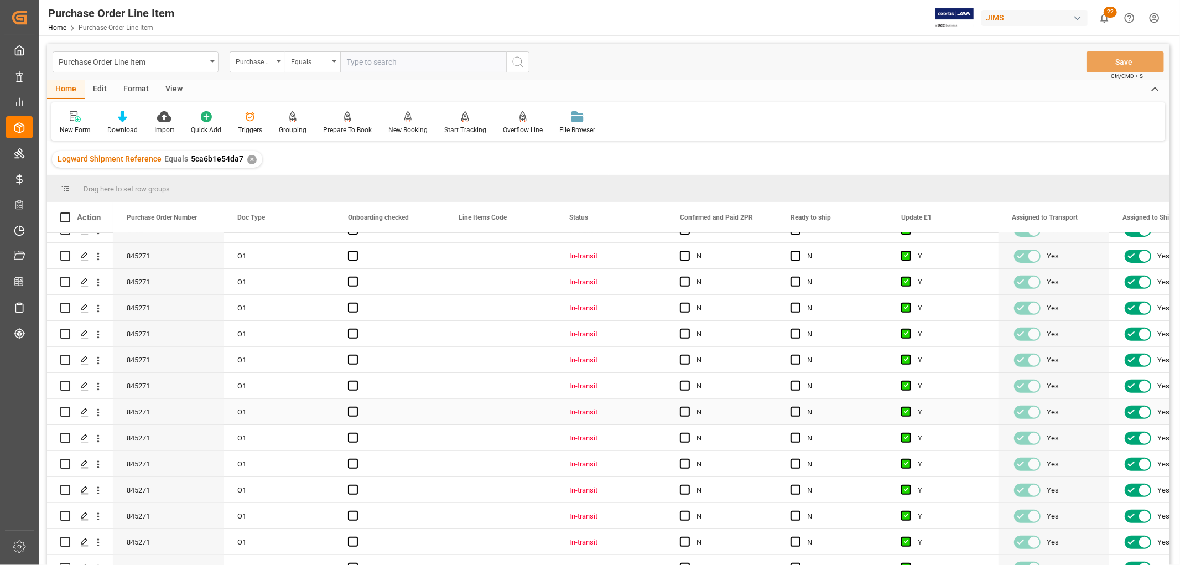
scroll to position [289, 0]
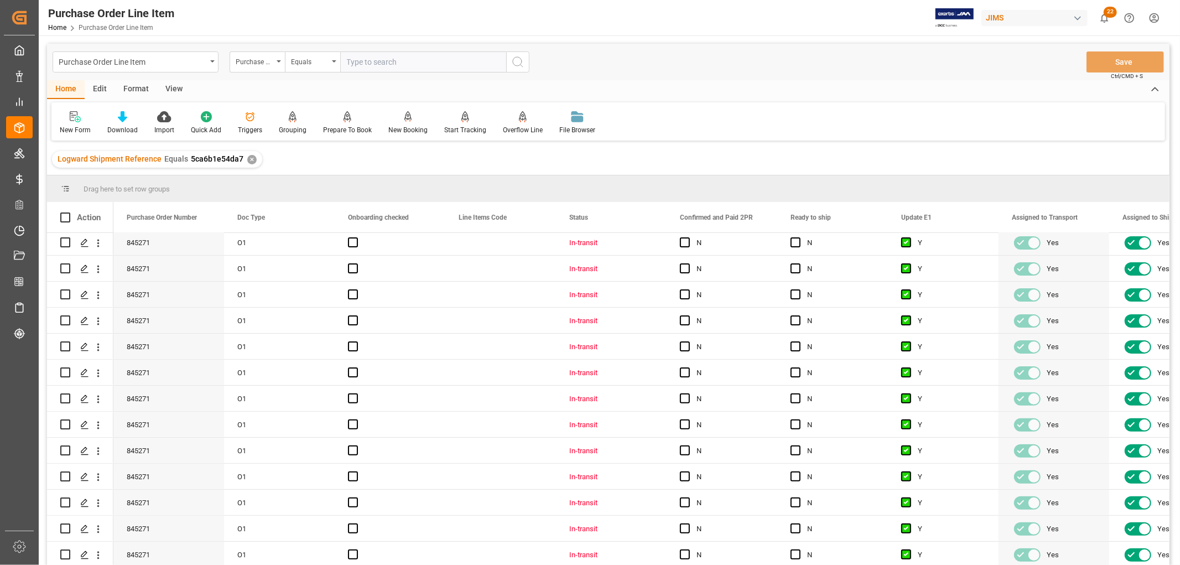
click at [139, 85] on div "Format" at bounding box center [136, 89] width 42 height 19
click at [174, 86] on div "View" at bounding box center [174, 89] width 34 height 19
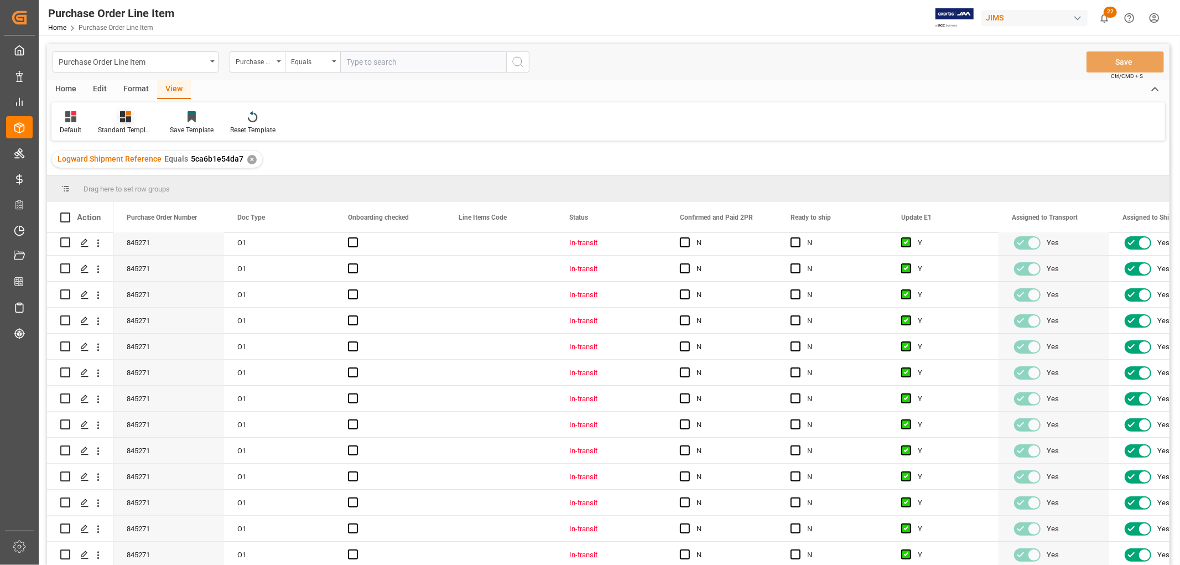
click at [134, 126] on div "Standard Templates" at bounding box center [125, 130] width 55 height 10
click at [72, 130] on div "Default" at bounding box center [71, 130] width 22 height 10
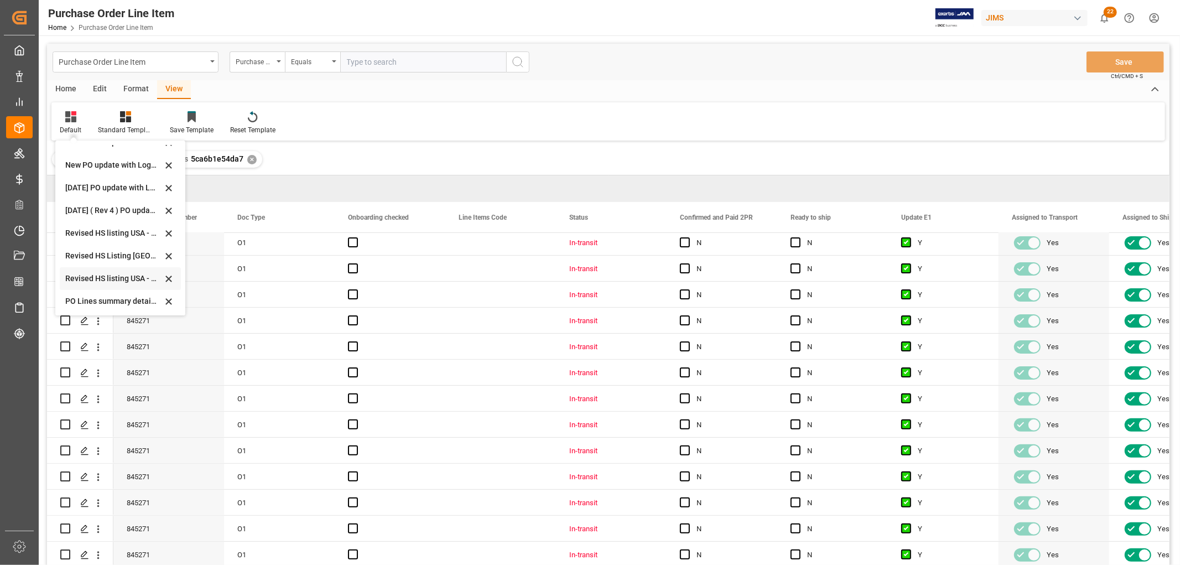
scroll to position [310, 0]
click at [84, 251] on div "Revised HS Listing Canada" at bounding box center [113, 255] width 97 height 12
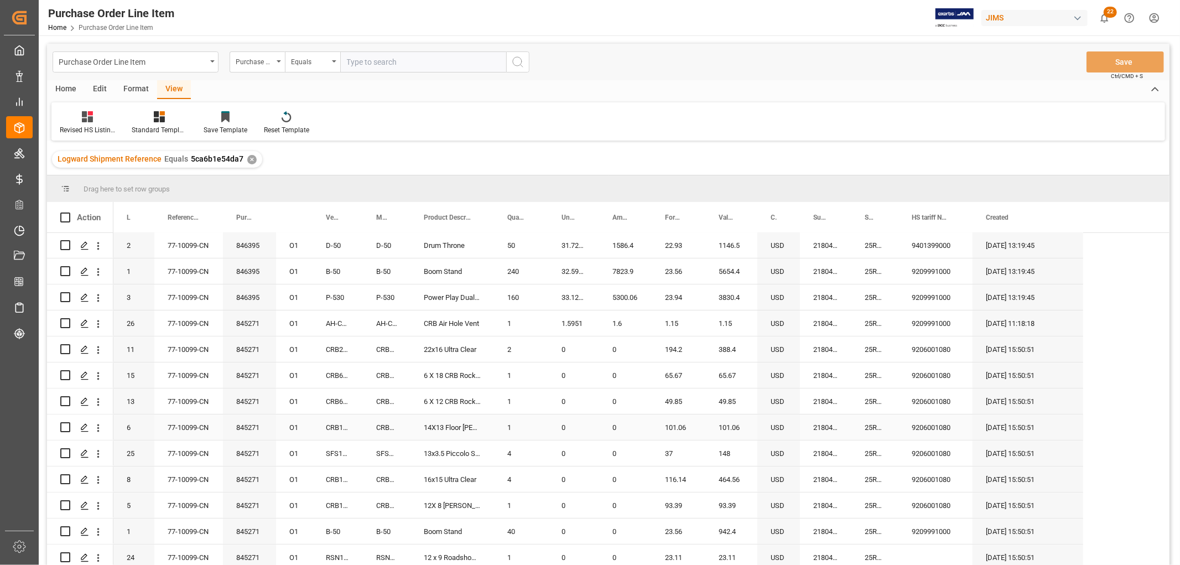
scroll to position [0, 0]
click at [66, 84] on div "Home" at bounding box center [66, 89] width 38 height 19
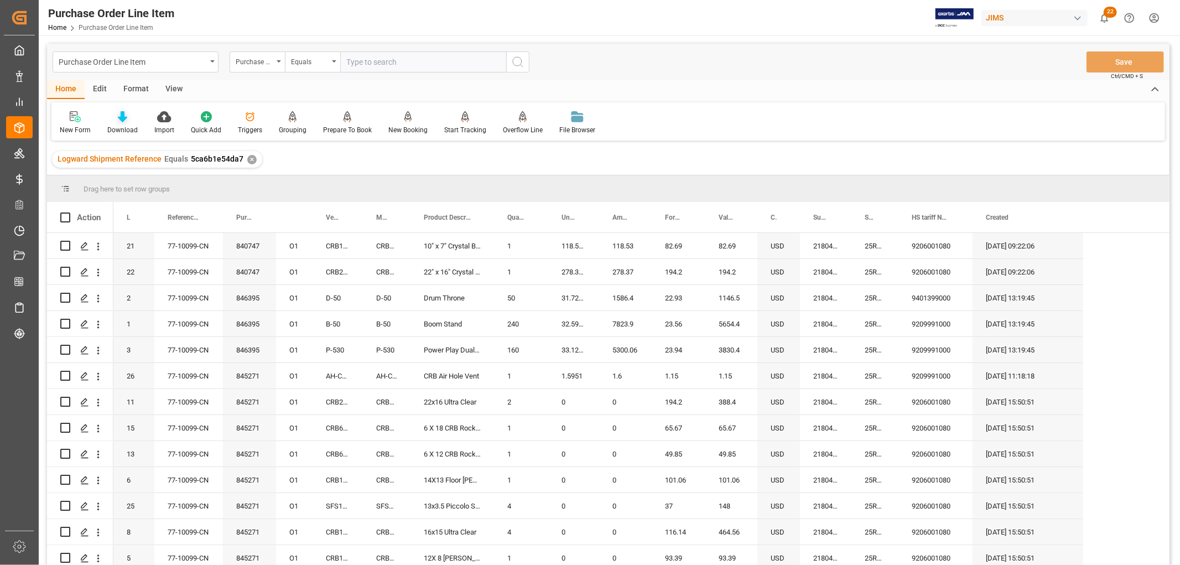
click at [116, 128] on div "Download" at bounding box center [122, 130] width 30 height 10
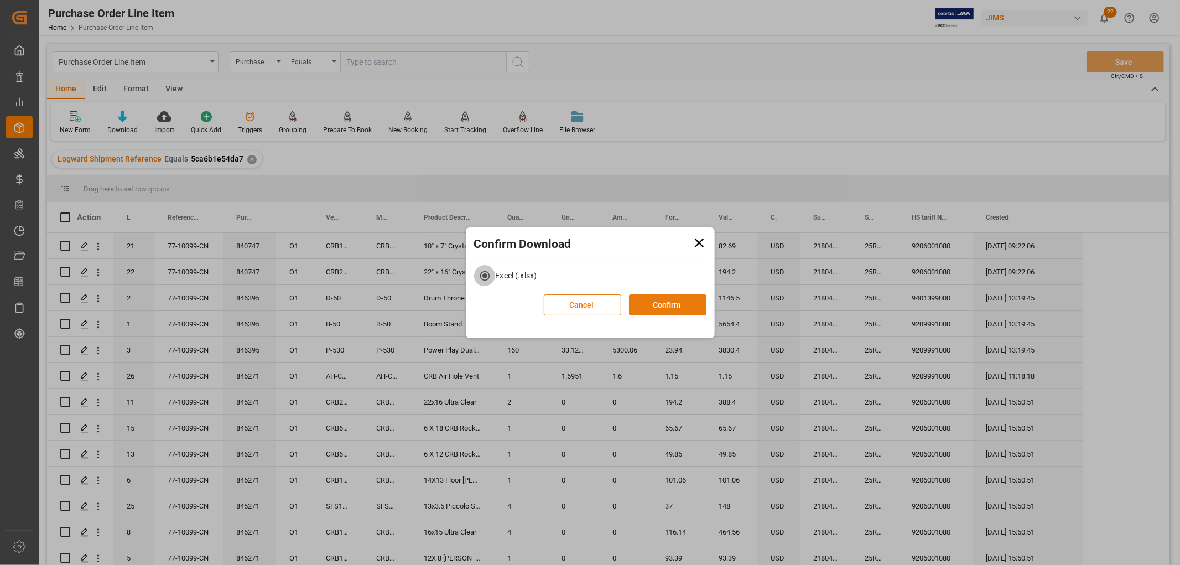
click at [658, 303] on button "Confirm" at bounding box center [667, 304] width 77 height 21
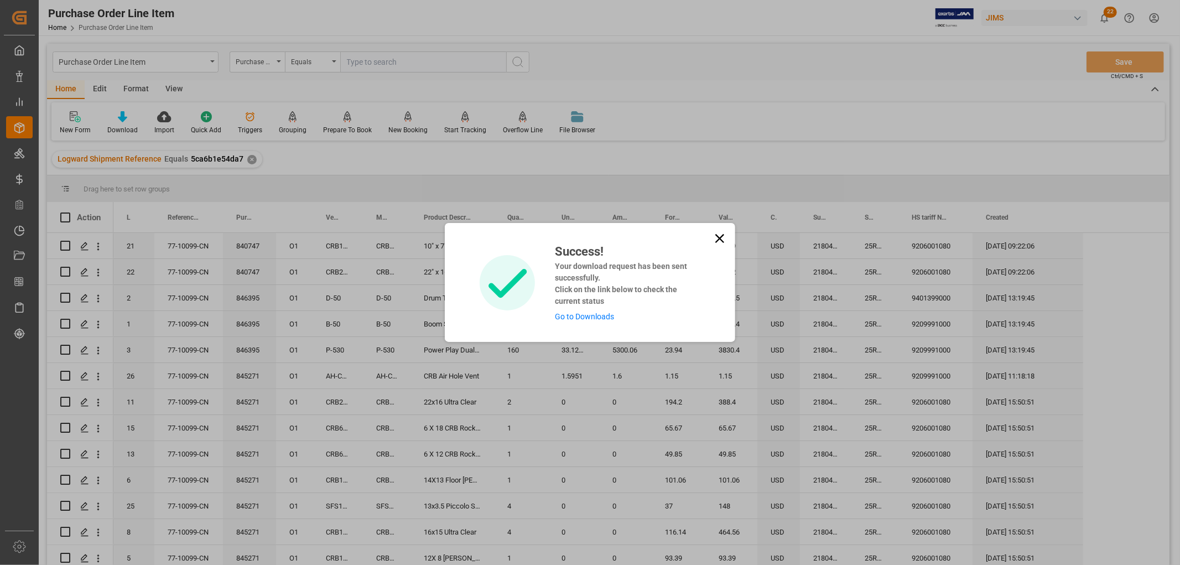
click at [580, 318] on link "Go to Downloads" at bounding box center [584, 316] width 59 height 9
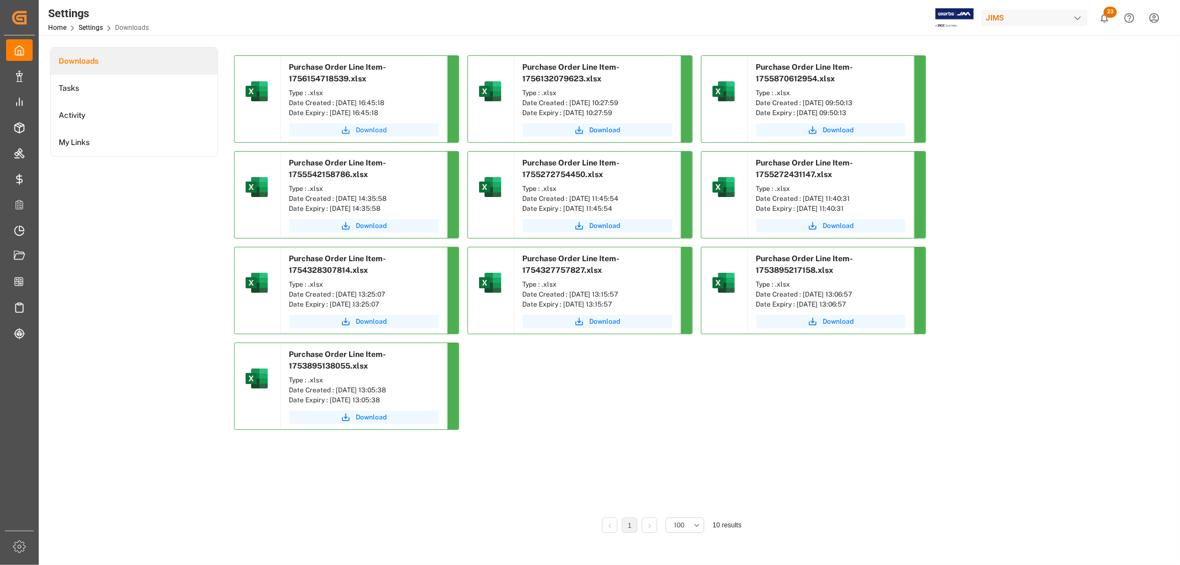
click at [366, 131] on span "Download" at bounding box center [371, 130] width 31 height 10
